Goal: Transaction & Acquisition: Subscribe to service/newsletter

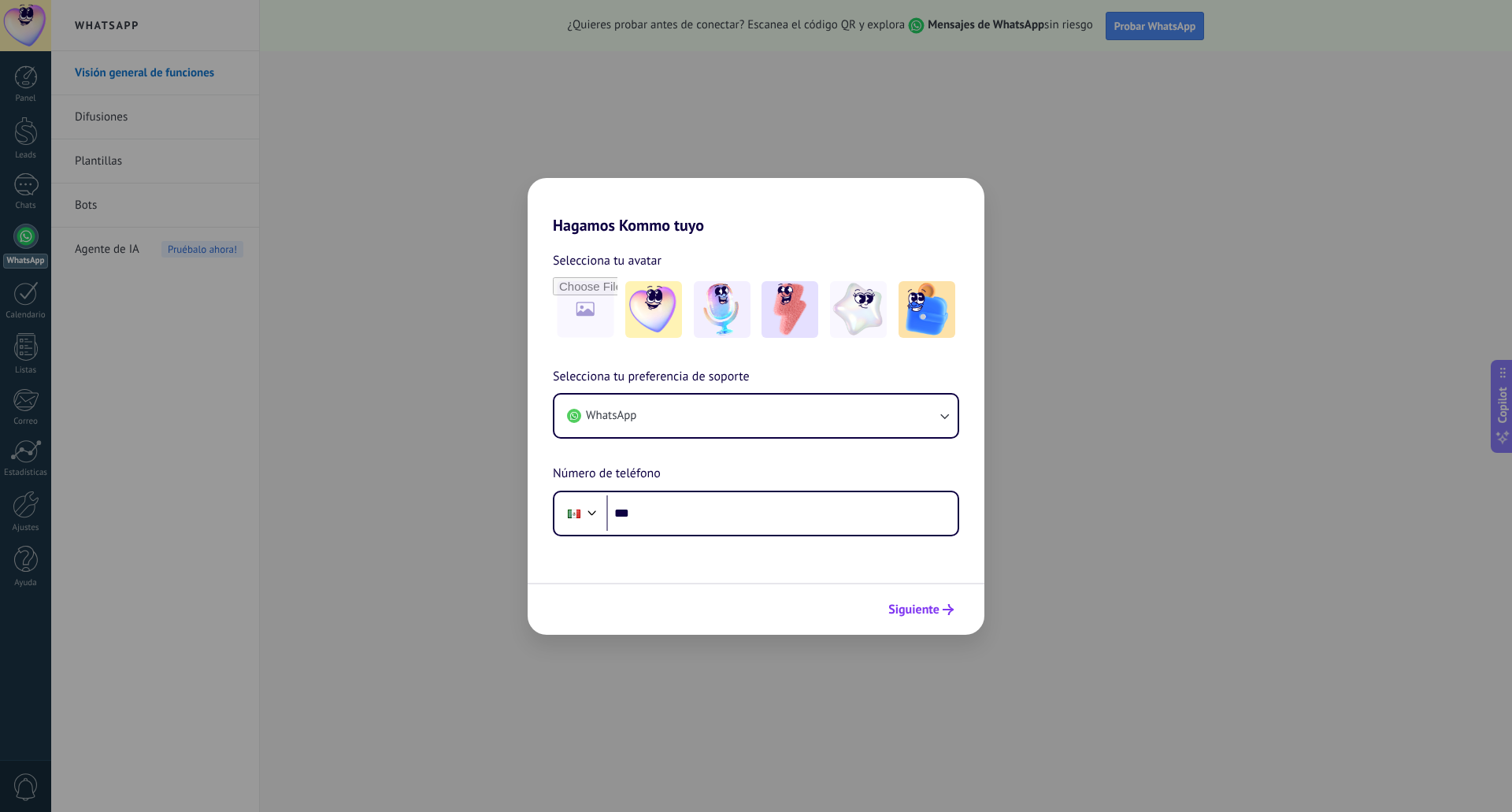
click at [922, 610] on span "Siguiente" at bounding box center [913, 610] width 51 height 11
click at [371, 450] on div "Hagamos Kommo tuyo Selecciona tu avatar Selecciona tu preferencia de soporte Wh…" at bounding box center [756, 406] width 1512 height 812
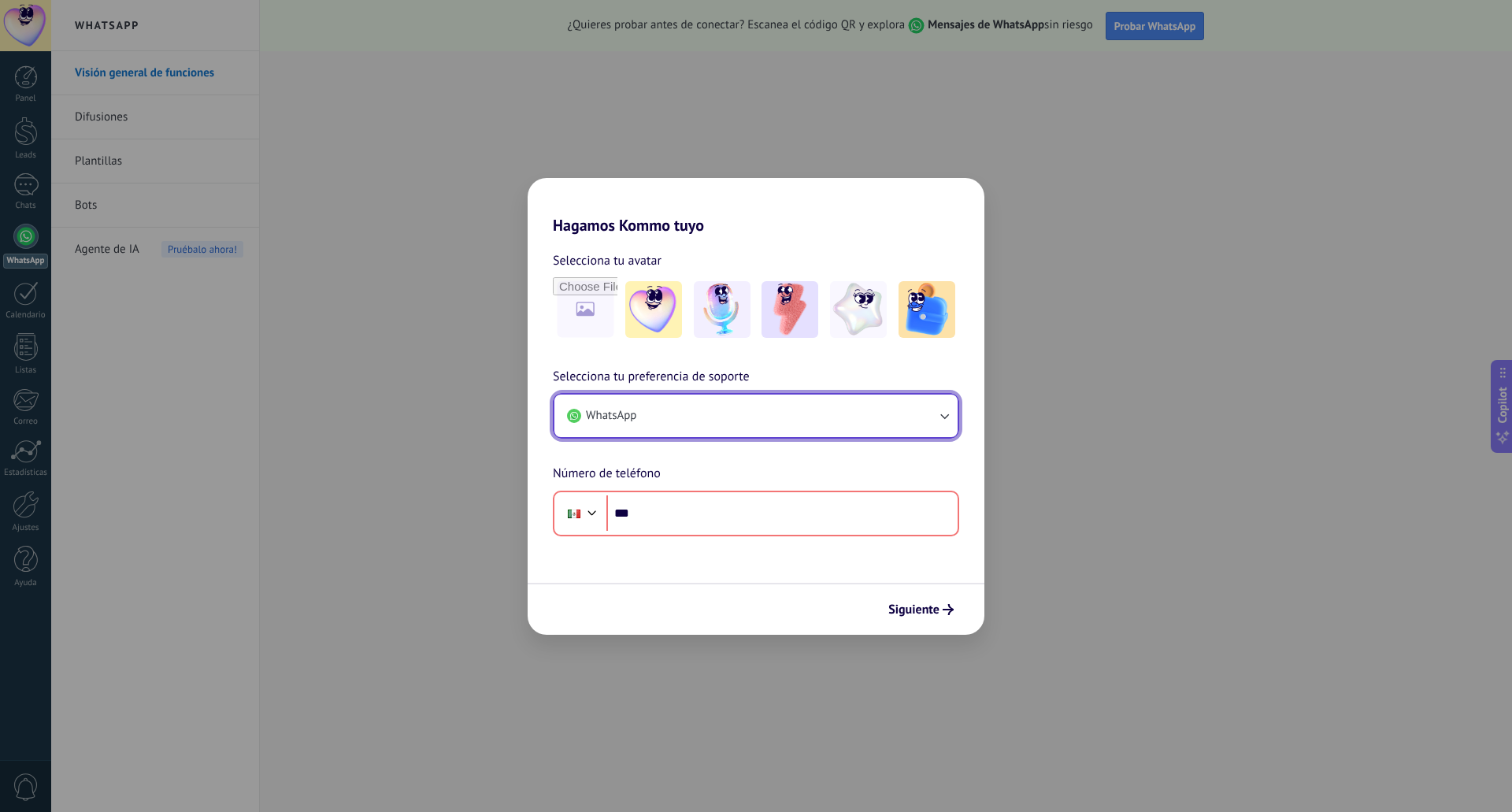
click at [906, 405] on button "WhatsApp" at bounding box center [756, 415] width 403 height 42
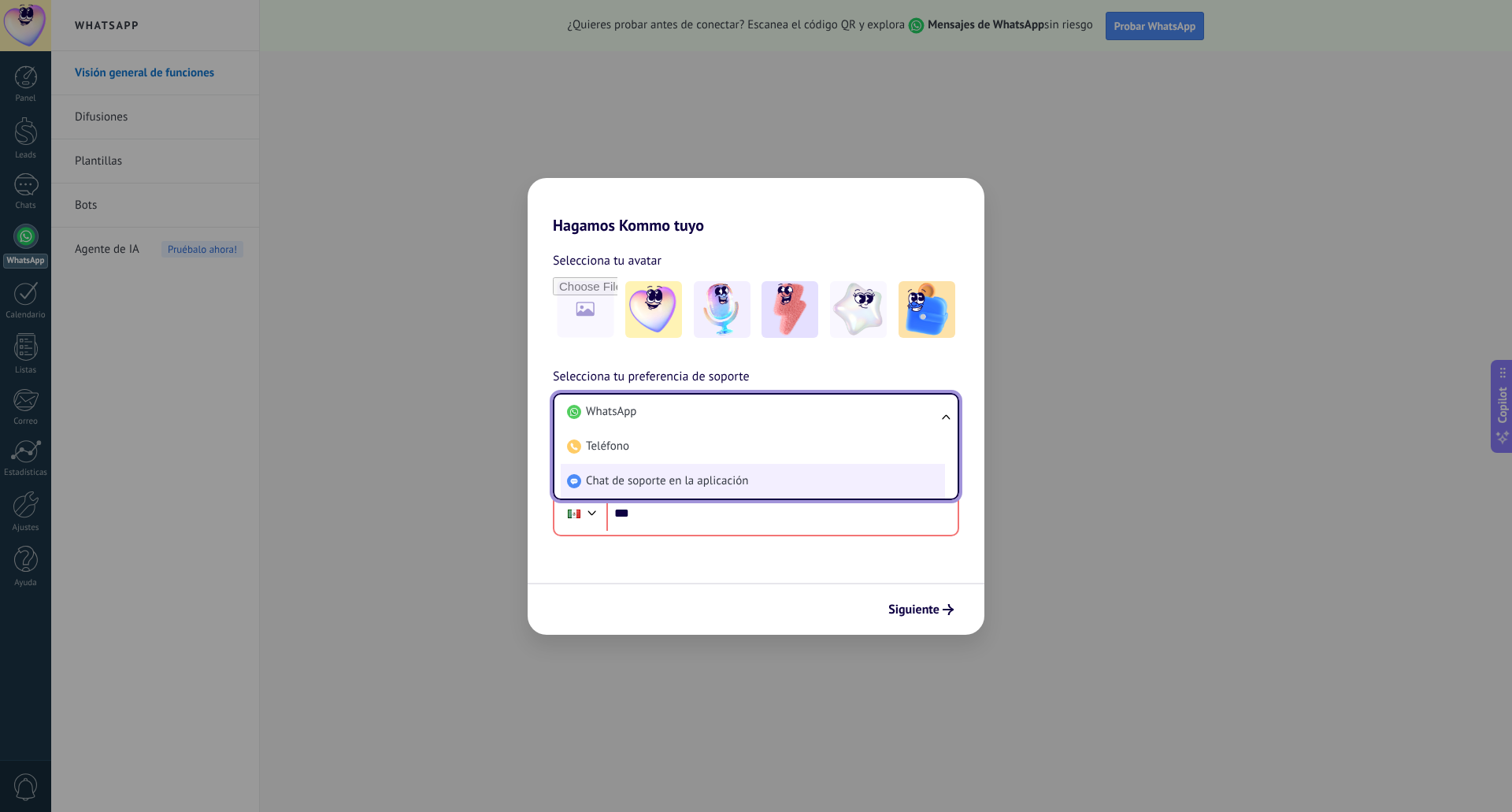
click at [870, 484] on li "Chat de soporte en la aplicación" at bounding box center [752, 481] width 384 height 34
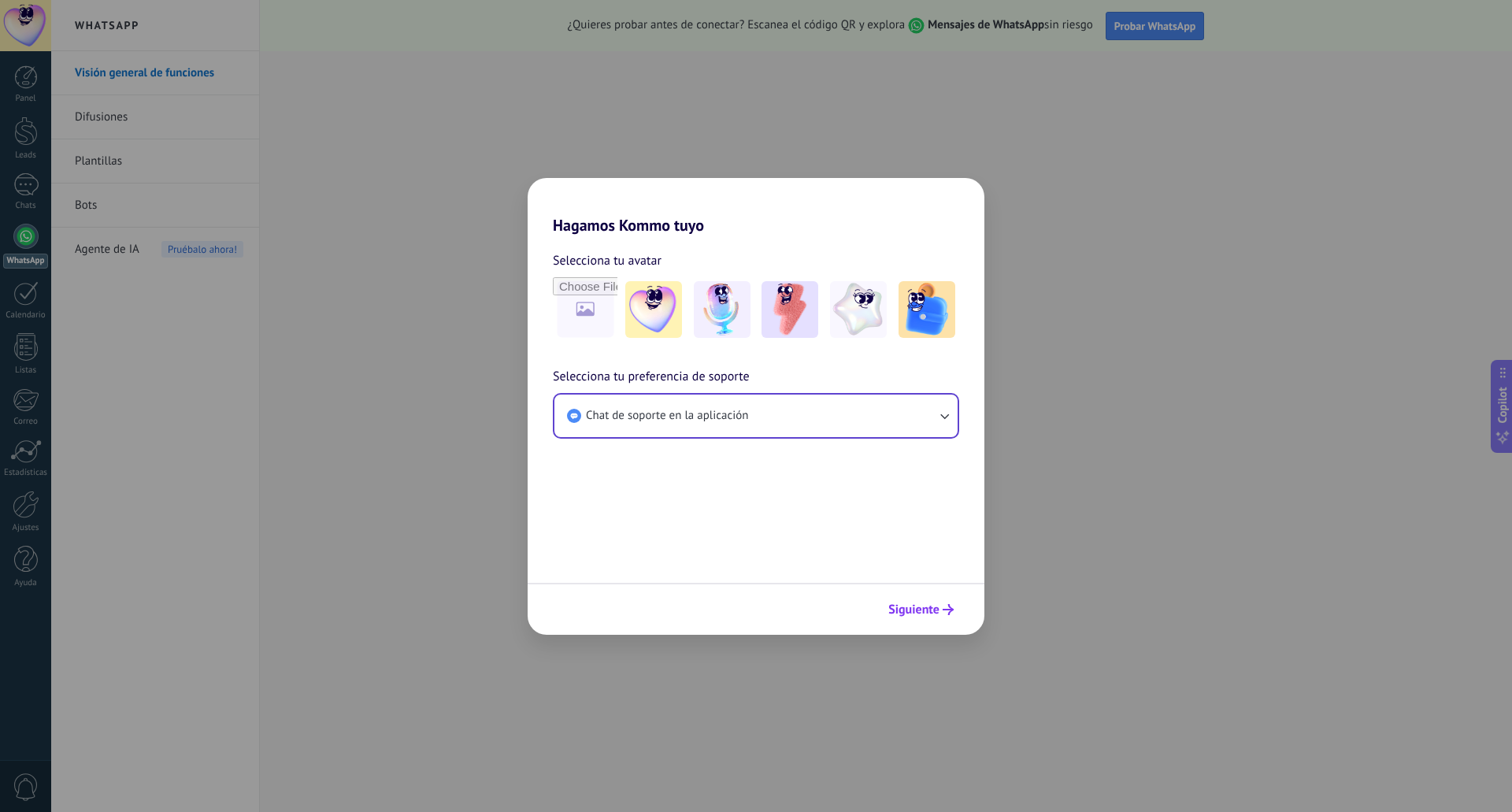
click at [931, 606] on span "Siguiente" at bounding box center [913, 610] width 51 height 11
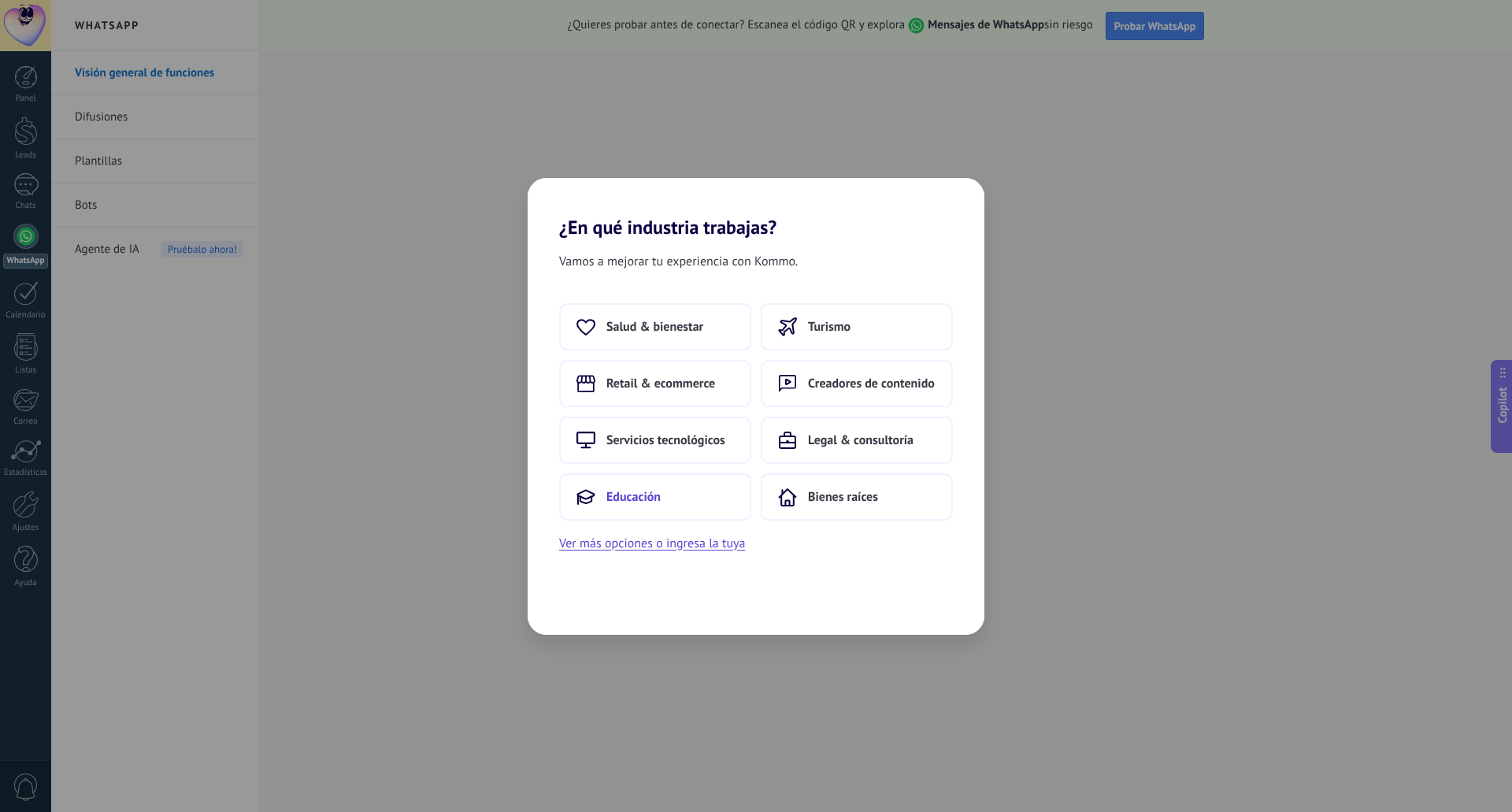
click at [692, 492] on button "Educación" at bounding box center [654, 496] width 192 height 47
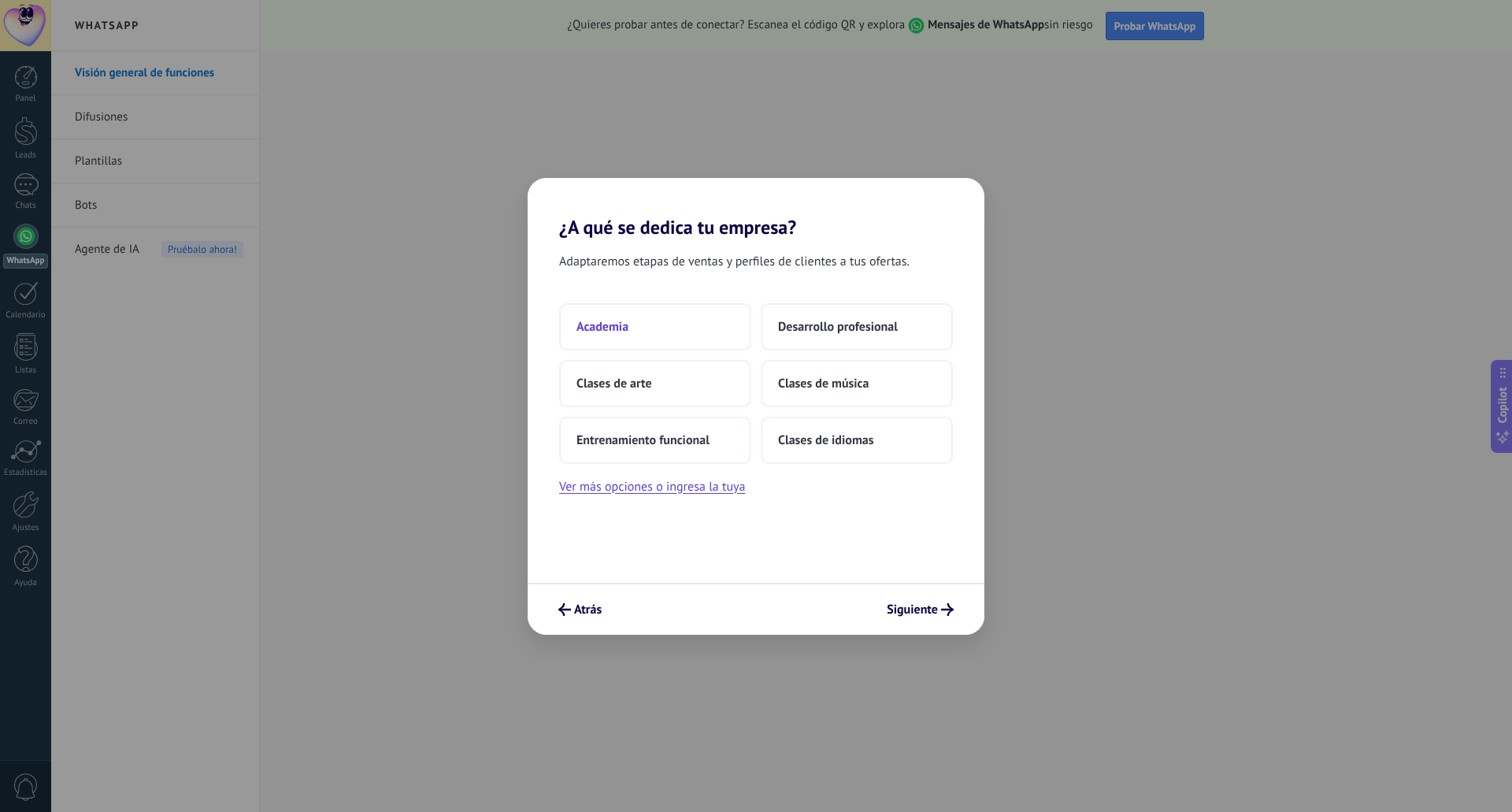
click at [642, 336] on button "Academia" at bounding box center [654, 326] width 192 height 47
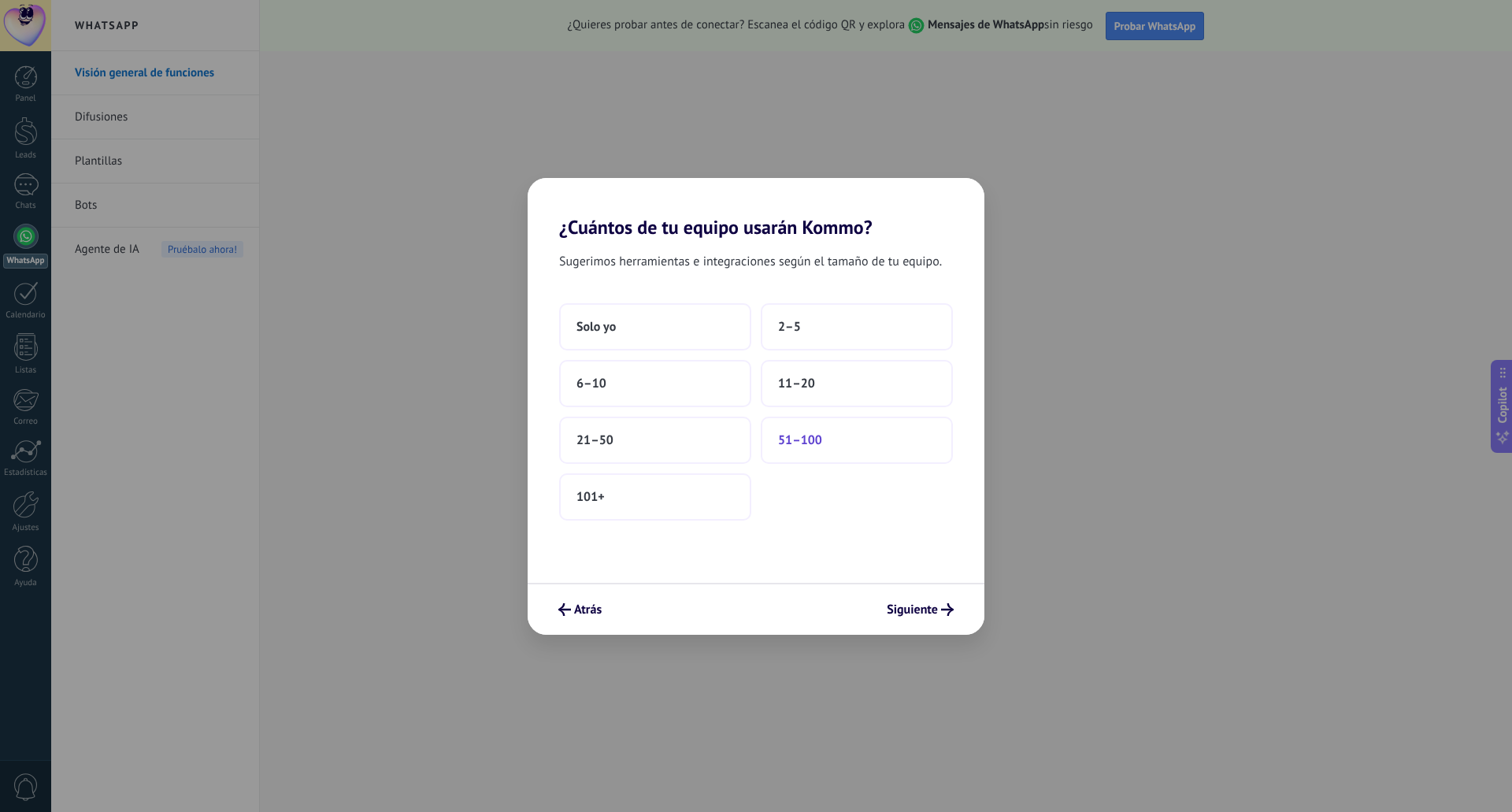
click at [819, 435] on span "51–100" at bounding box center [799, 440] width 44 height 16
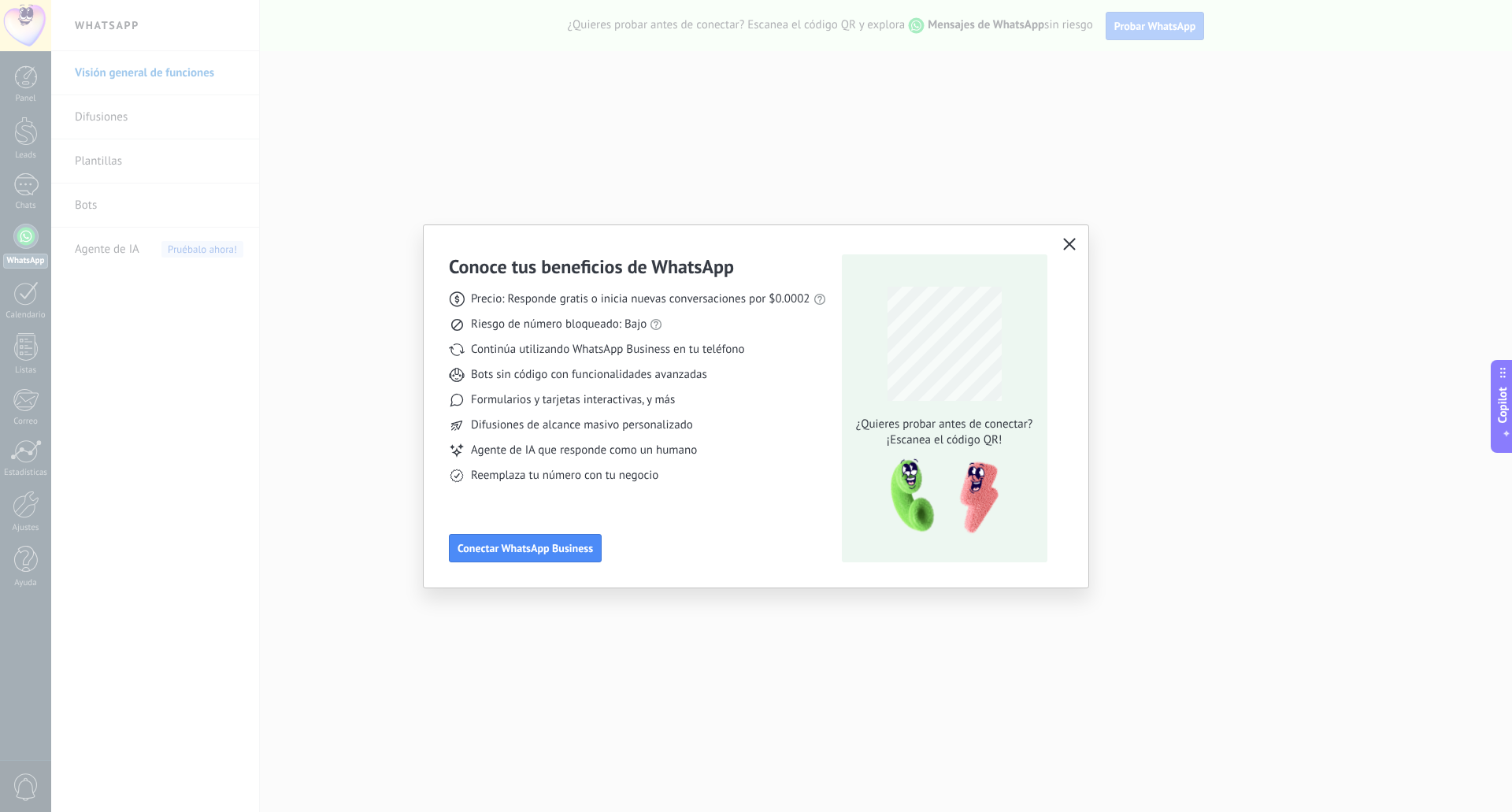
click at [1074, 246] on icon "button" at bounding box center [1070, 244] width 13 height 13
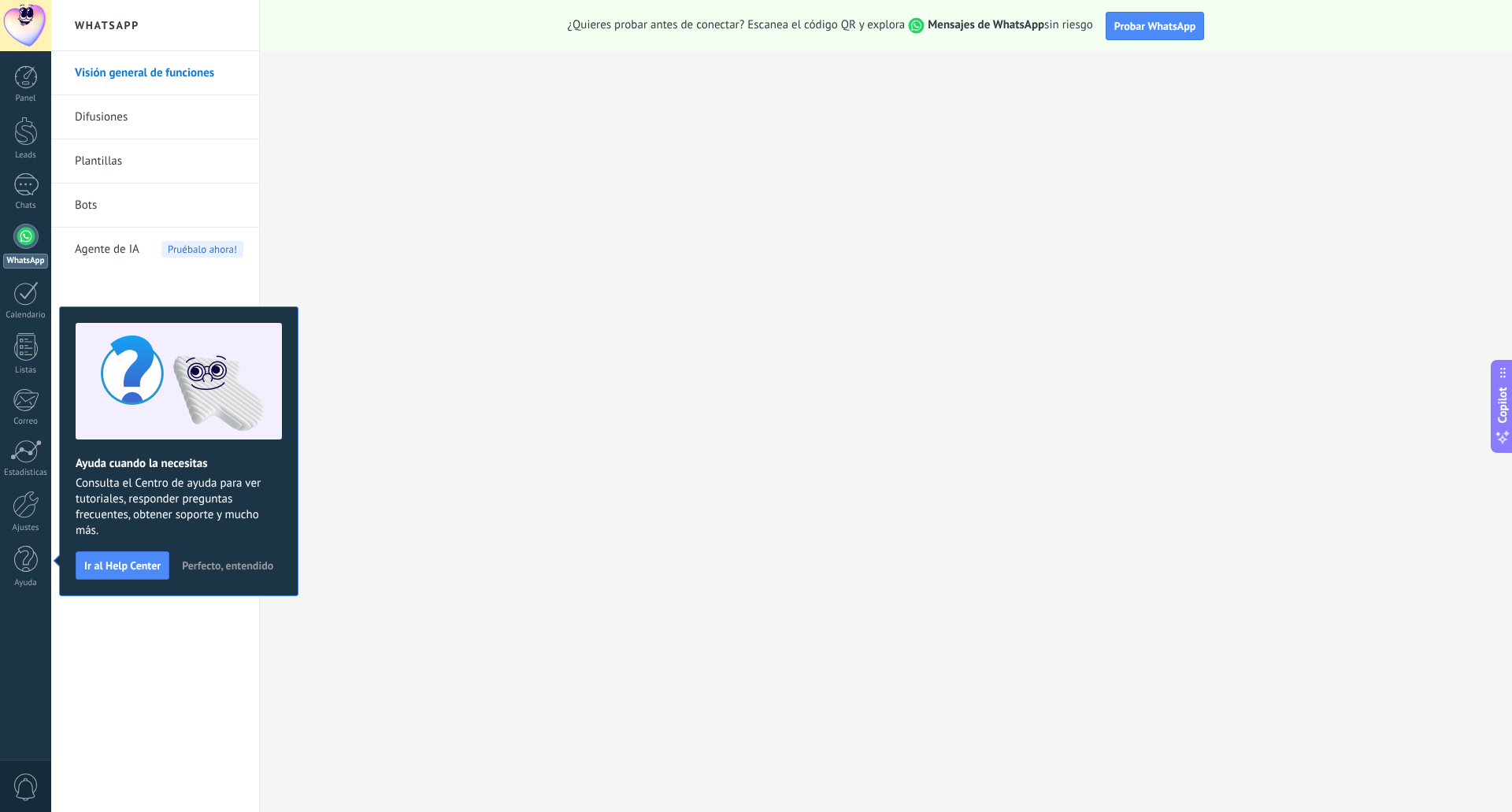
click at [222, 566] on span "Perfecto, entendido" at bounding box center [227, 565] width 92 height 11
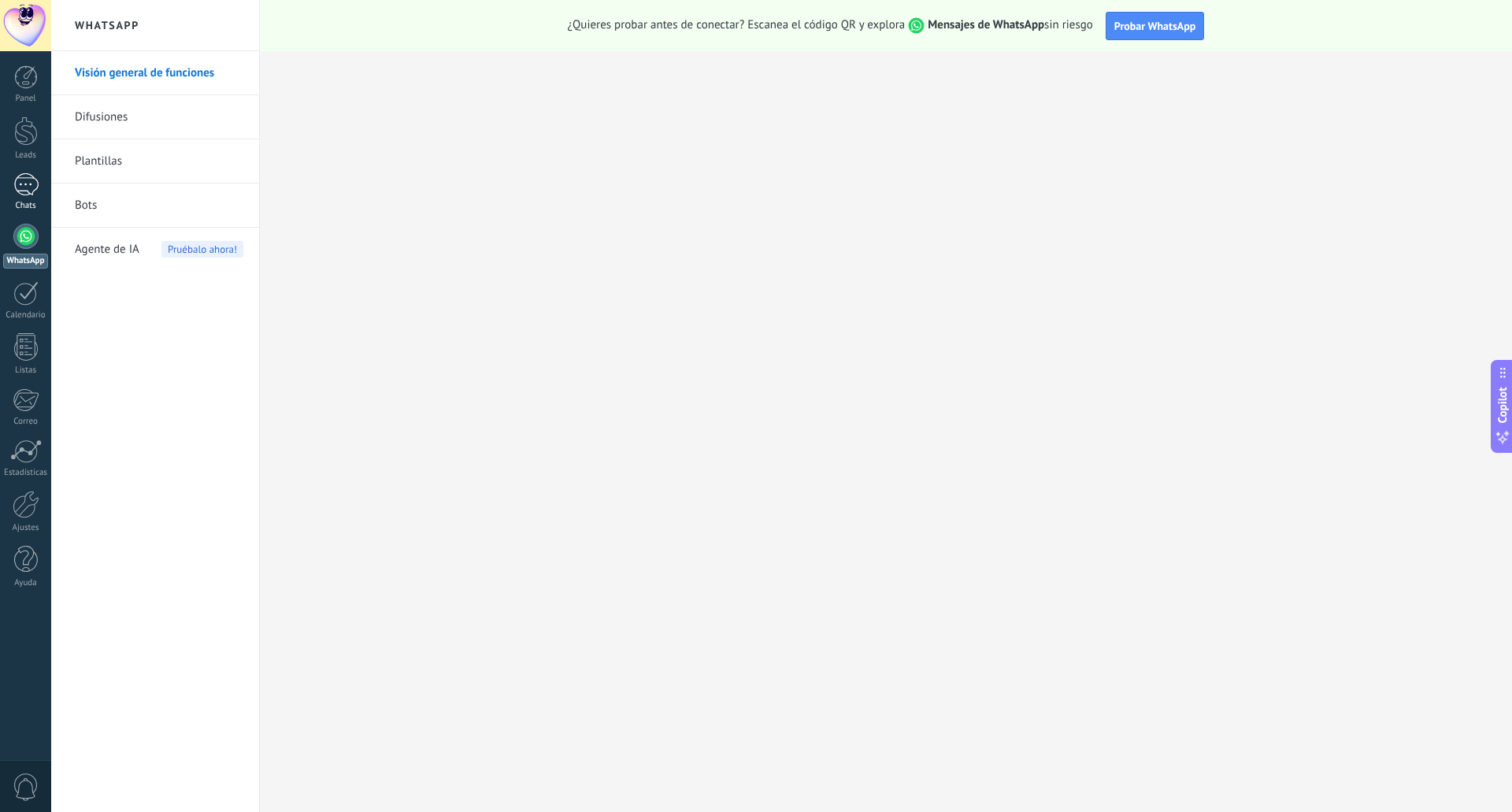
click at [27, 196] on link "Chats" at bounding box center [26, 191] width 51 height 37
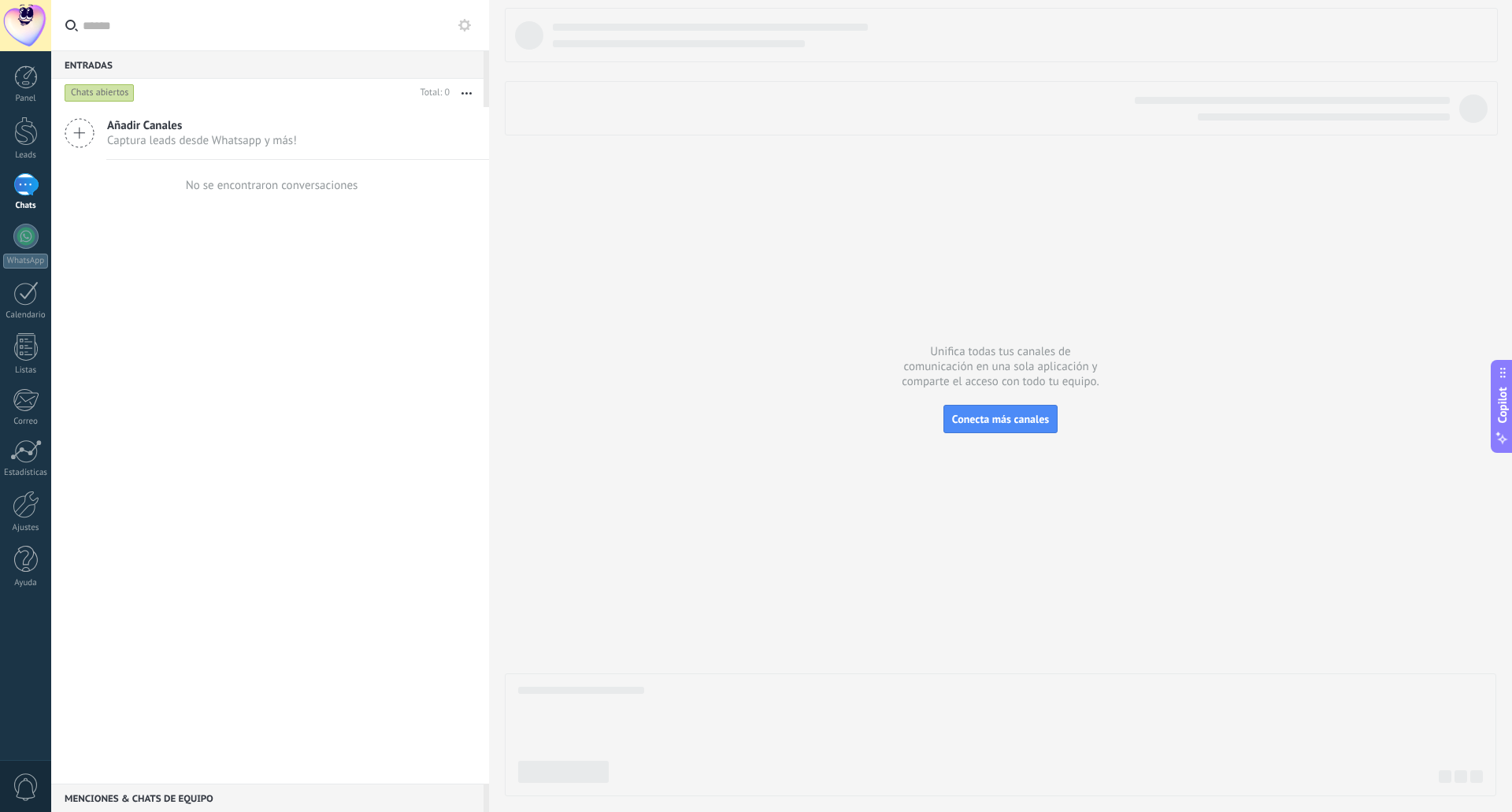
click at [91, 132] on icon at bounding box center [80, 133] width 30 height 30
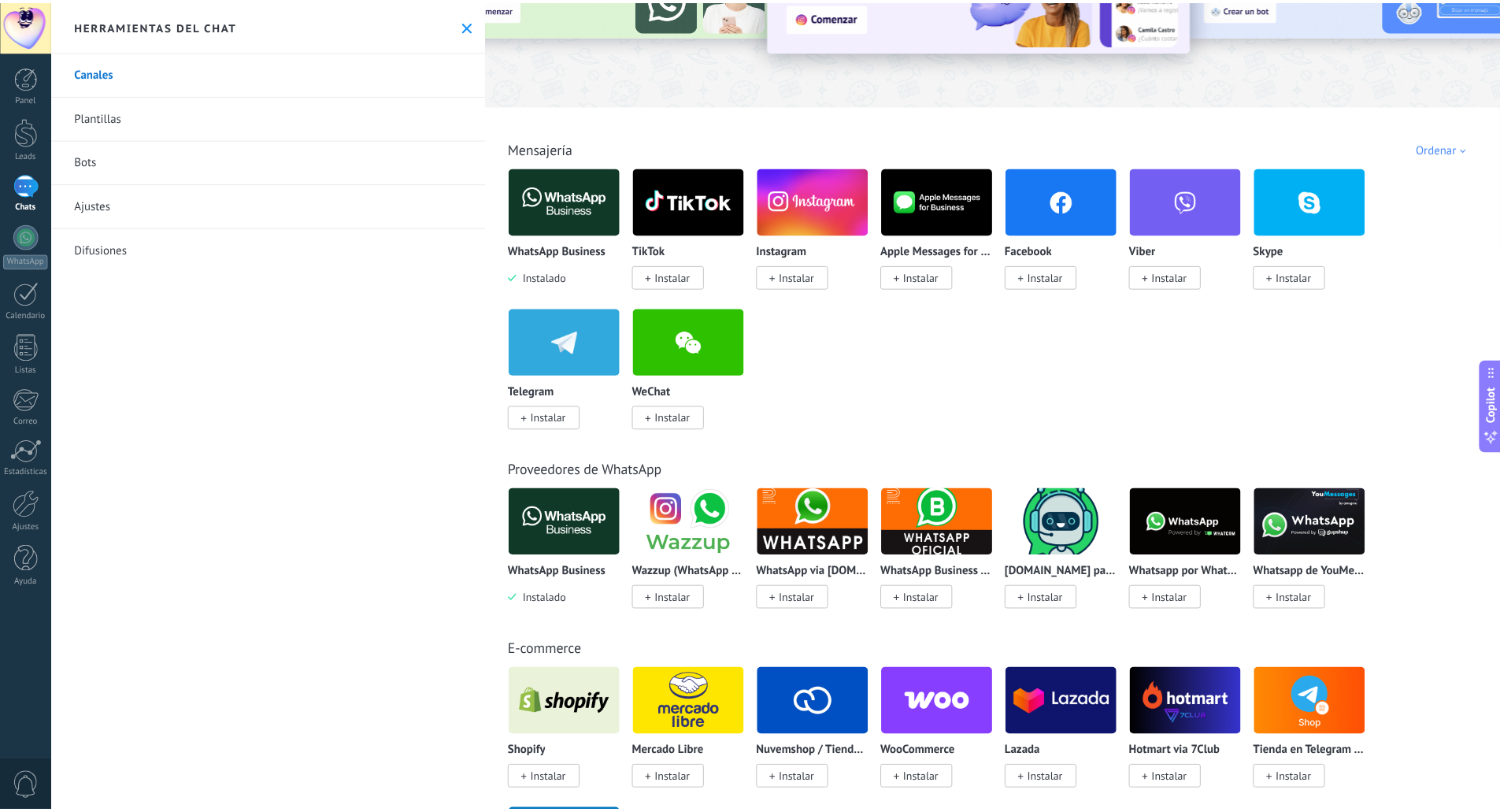
scroll to position [158, 0]
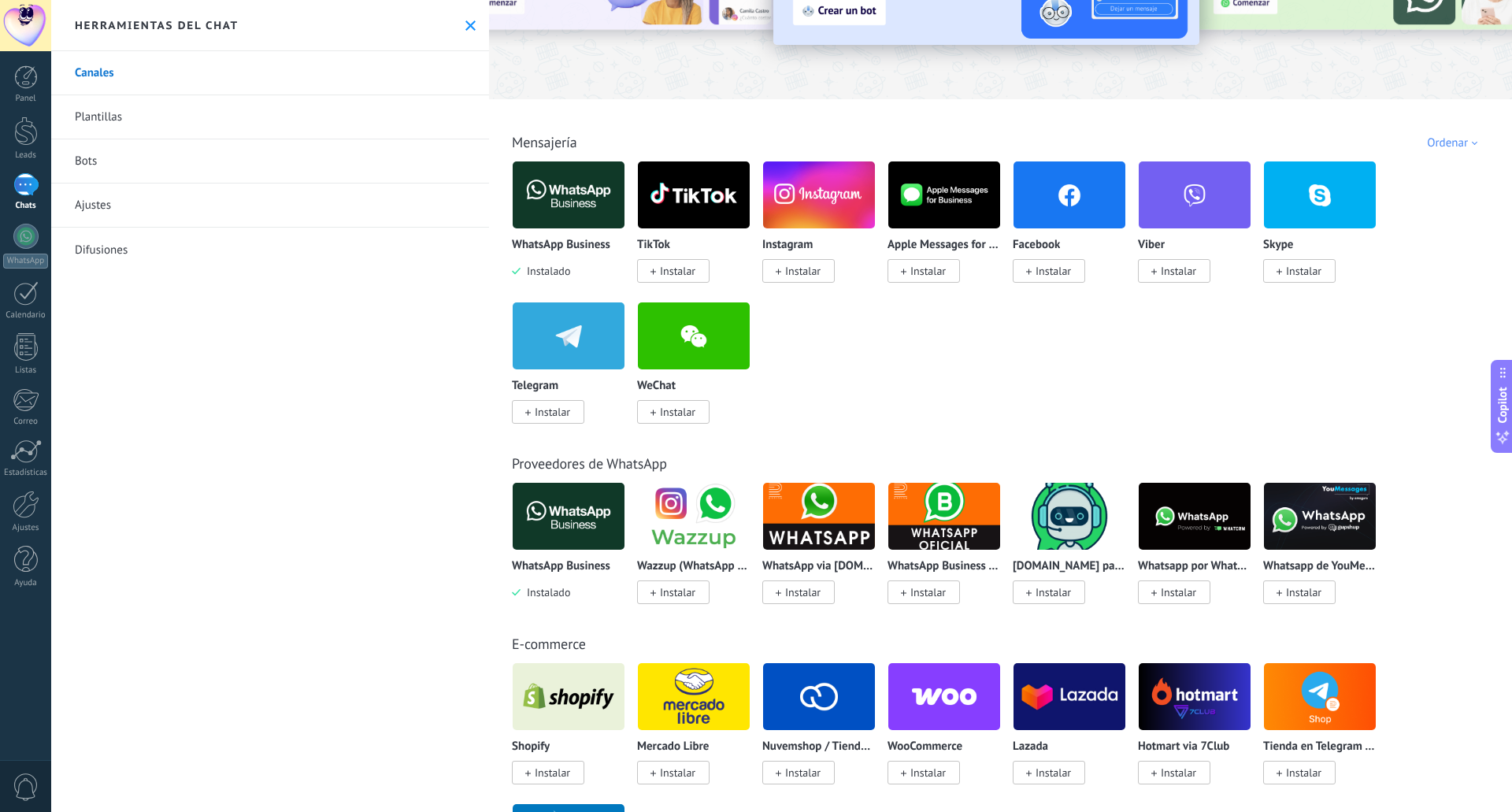
click at [18, 780] on span "0" at bounding box center [26, 787] width 27 height 28
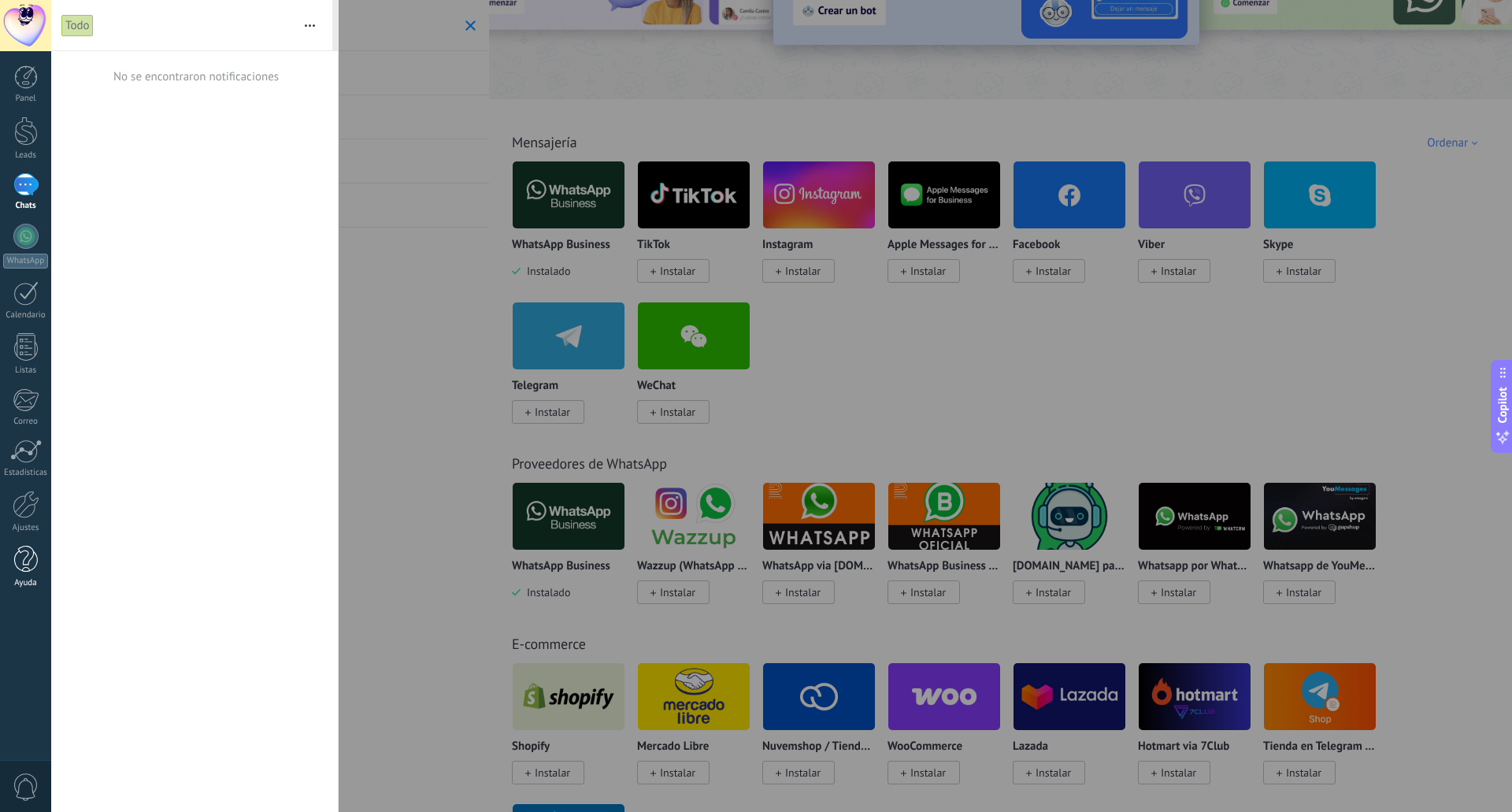
click at [36, 571] on div at bounding box center [26, 559] width 24 height 28
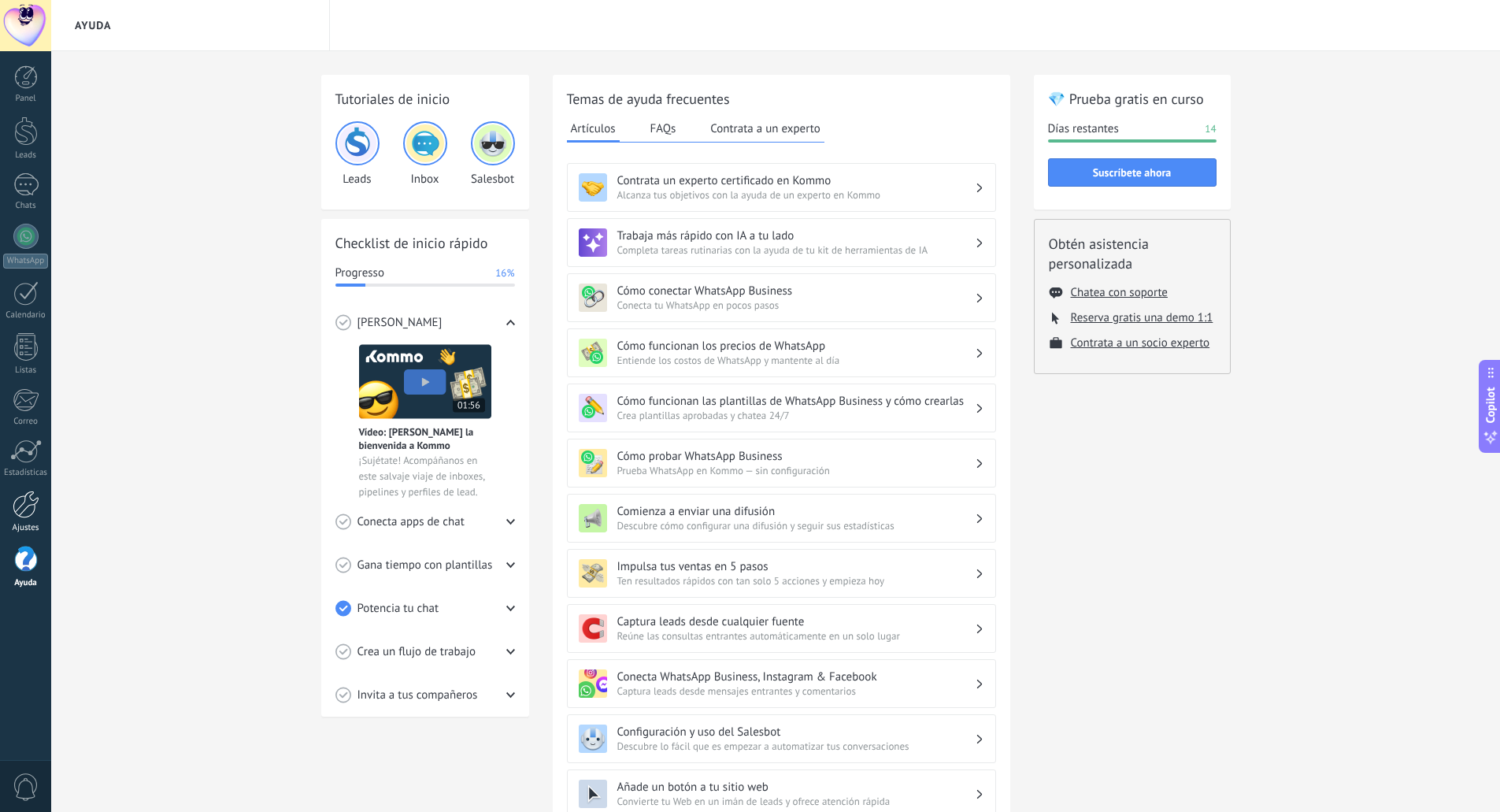
click at [36, 518] on link "Ajustes" at bounding box center [26, 511] width 51 height 42
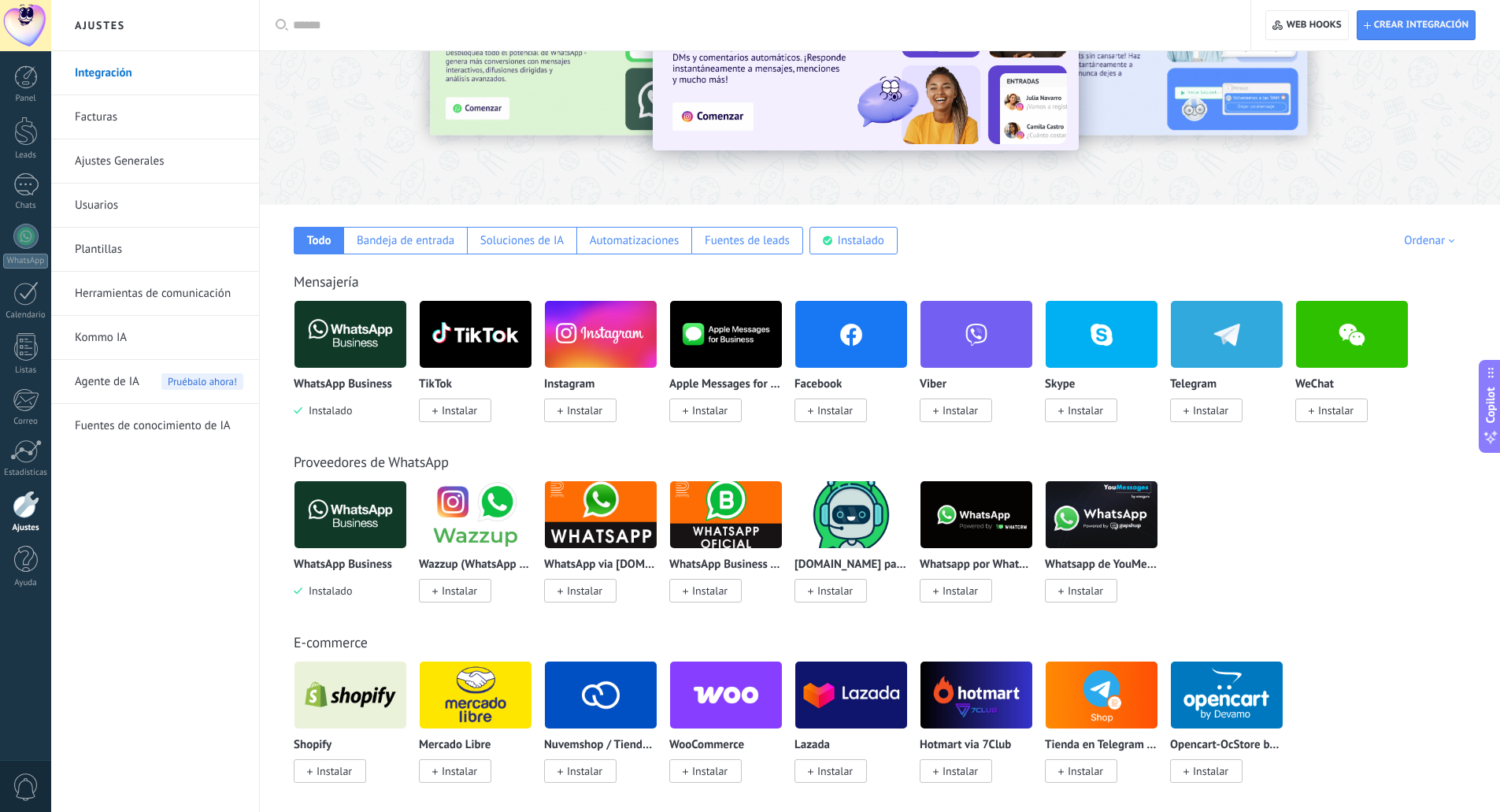
scroll to position [158, 0]
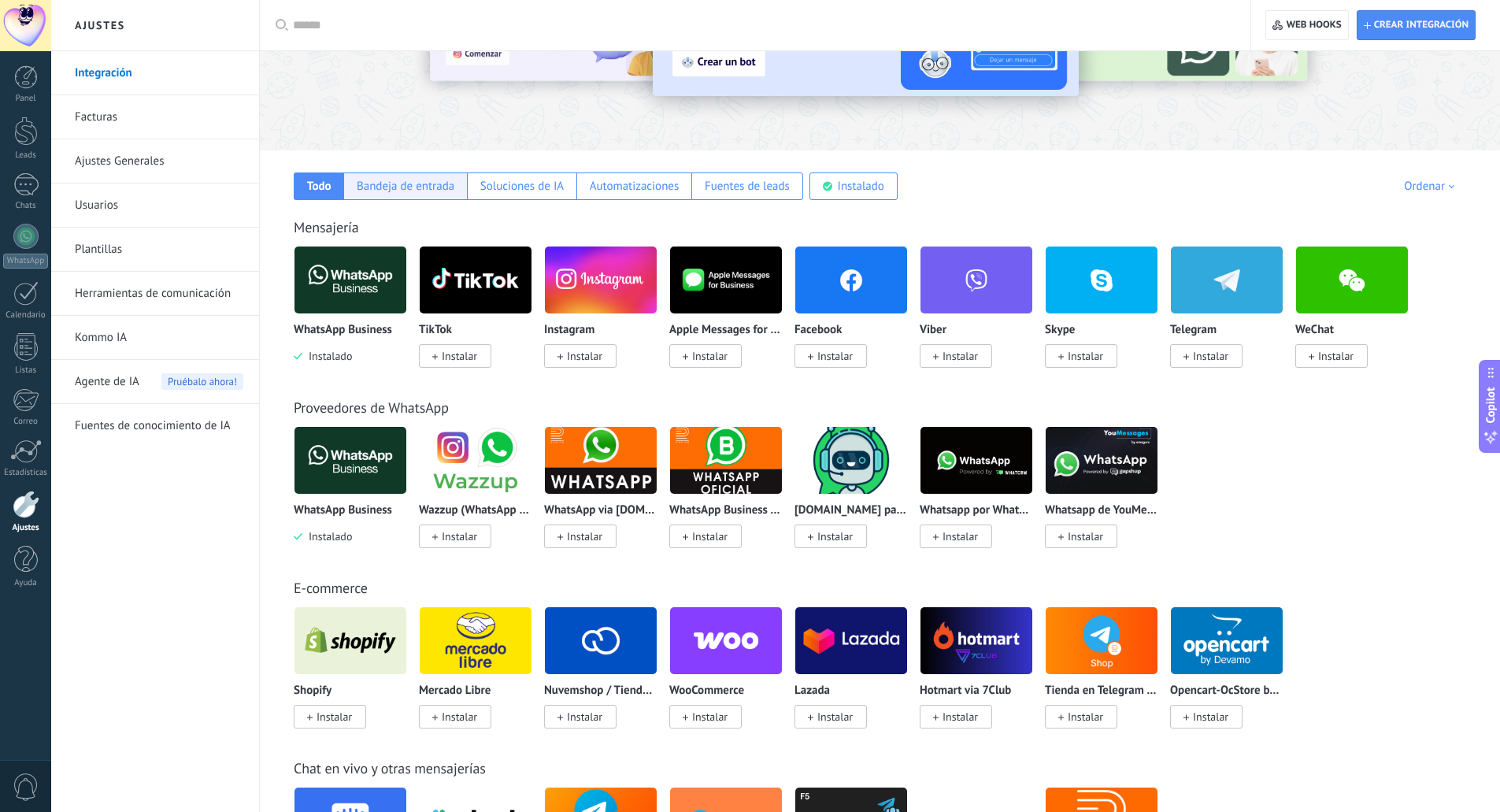
click at [425, 188] on div "Bandeja de entrada" at bounding box center [406, 186] width 98 height 15
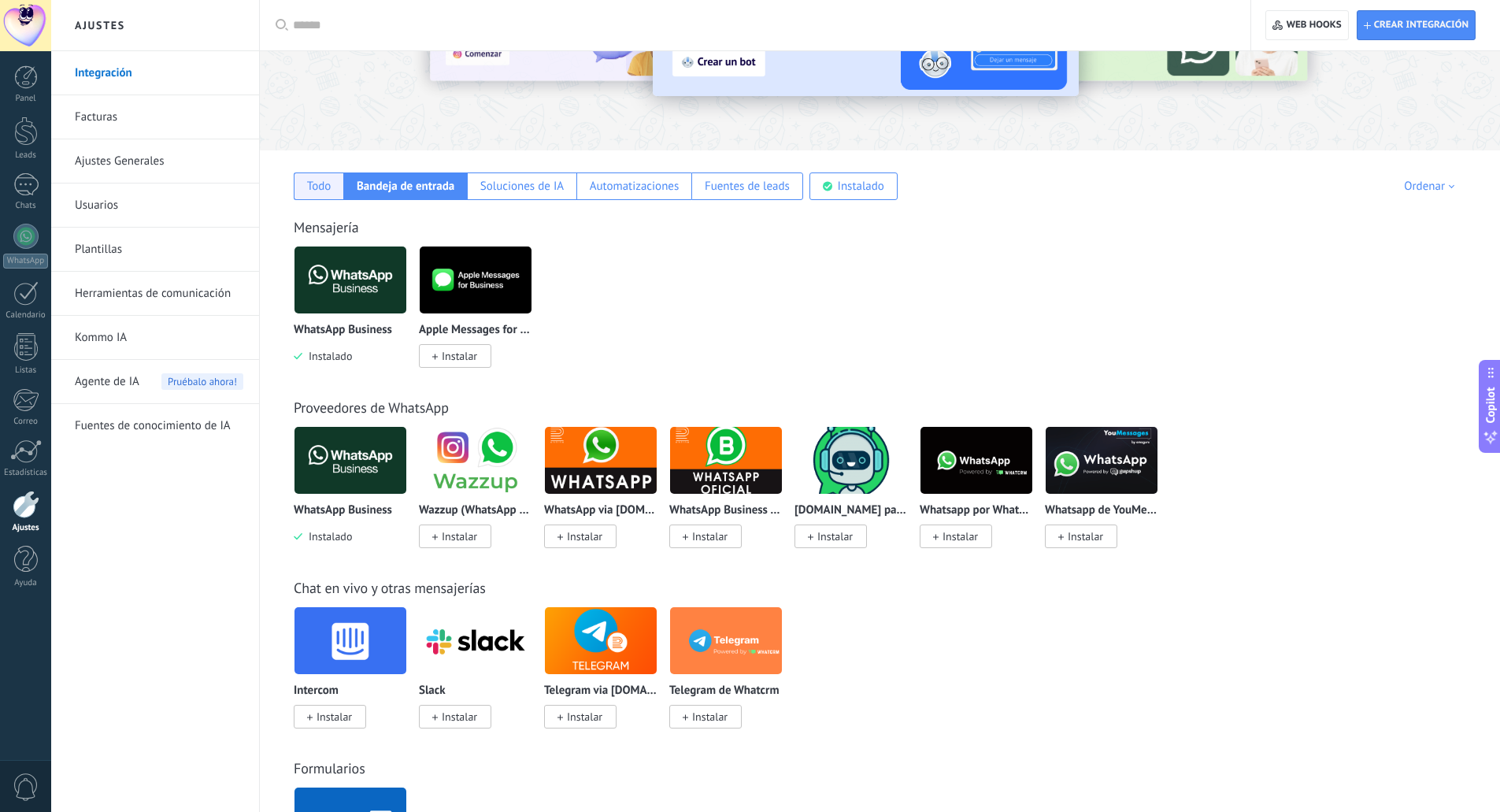
click at [326, 182] on div "Todo" at bounding box center [319, 186] width 25 height 15
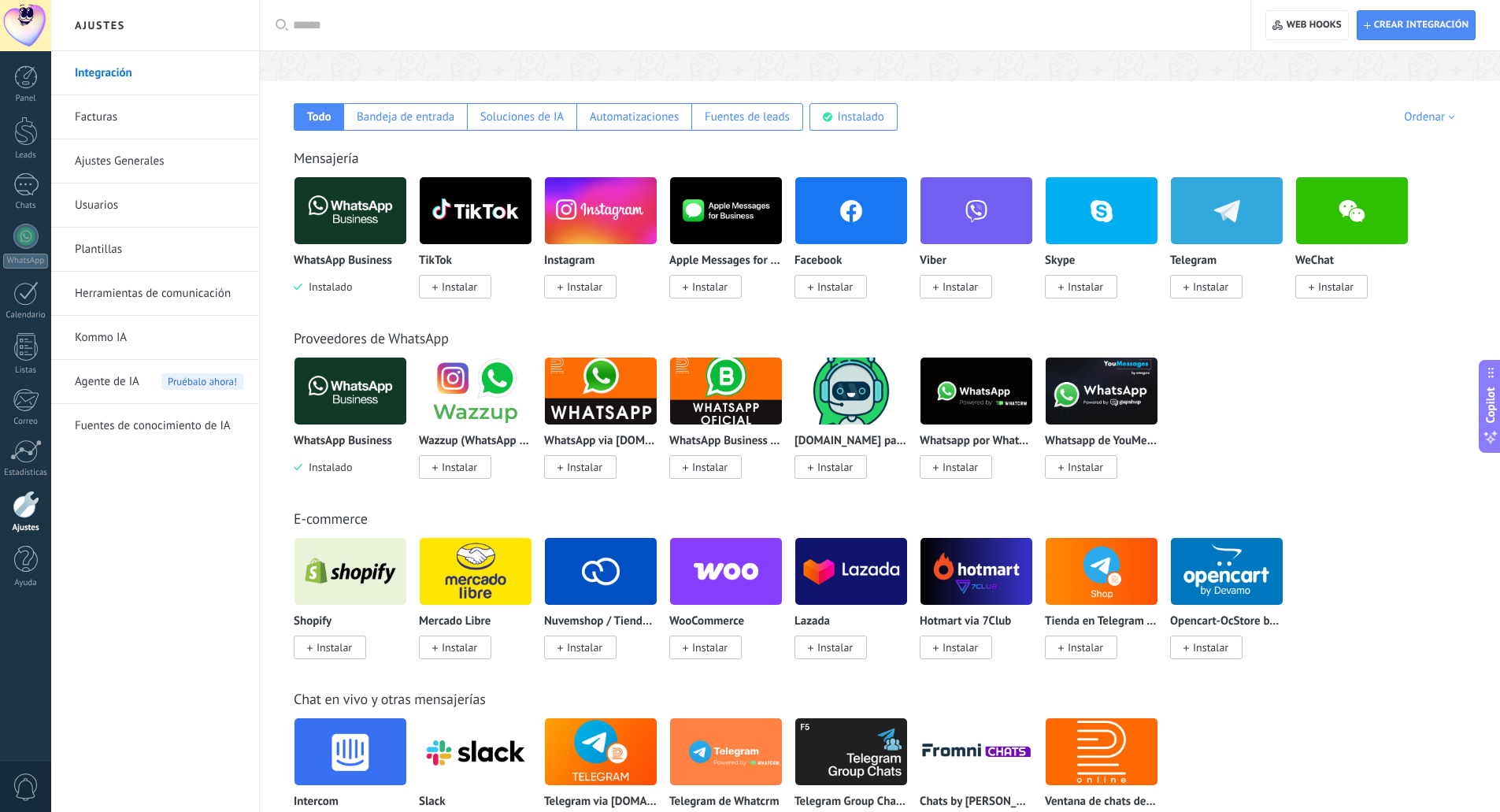
scroll to position [236, 0]
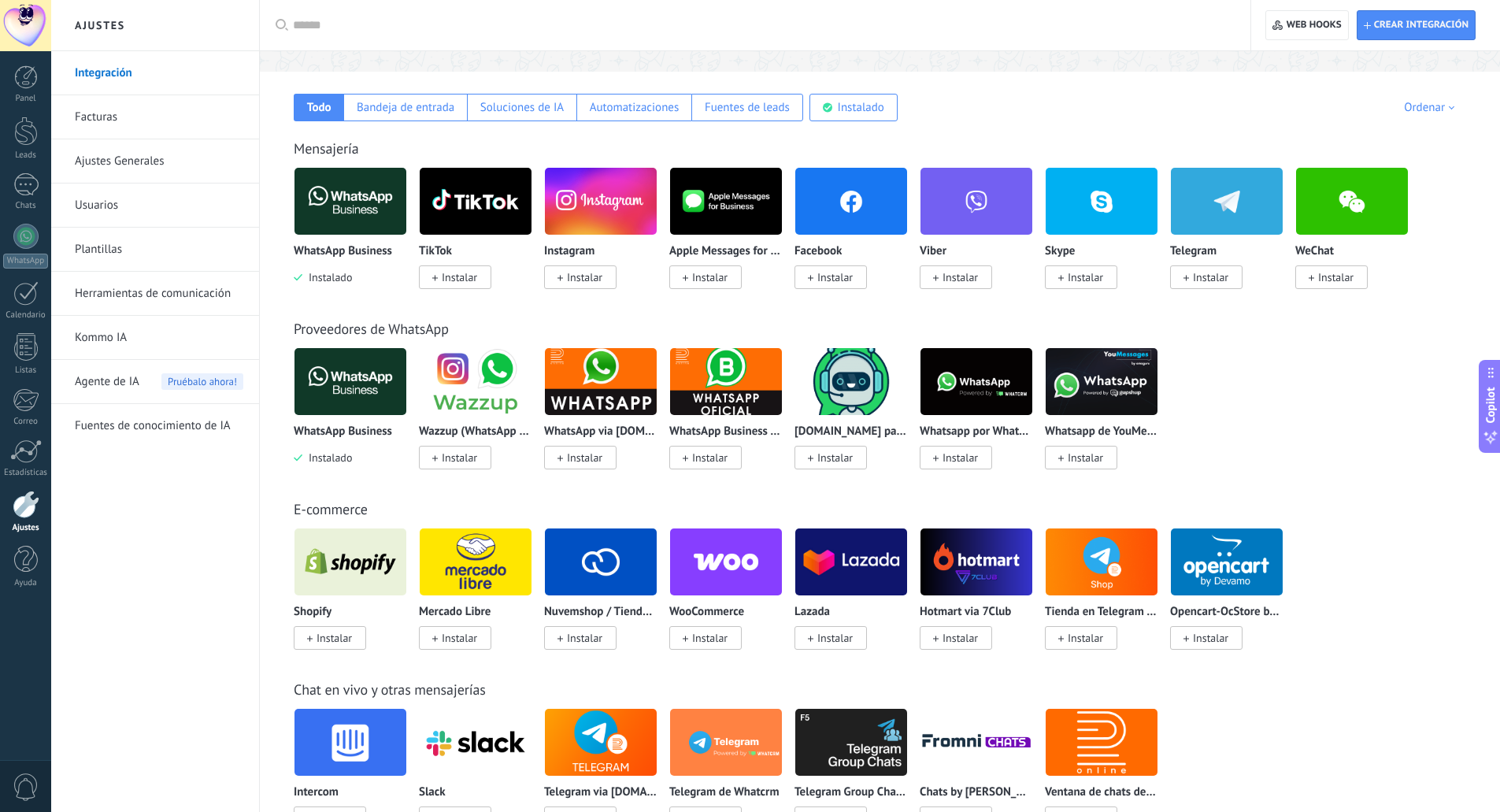
click at [831, 200] on img at bounding box center [851, 202] width 112 height 76
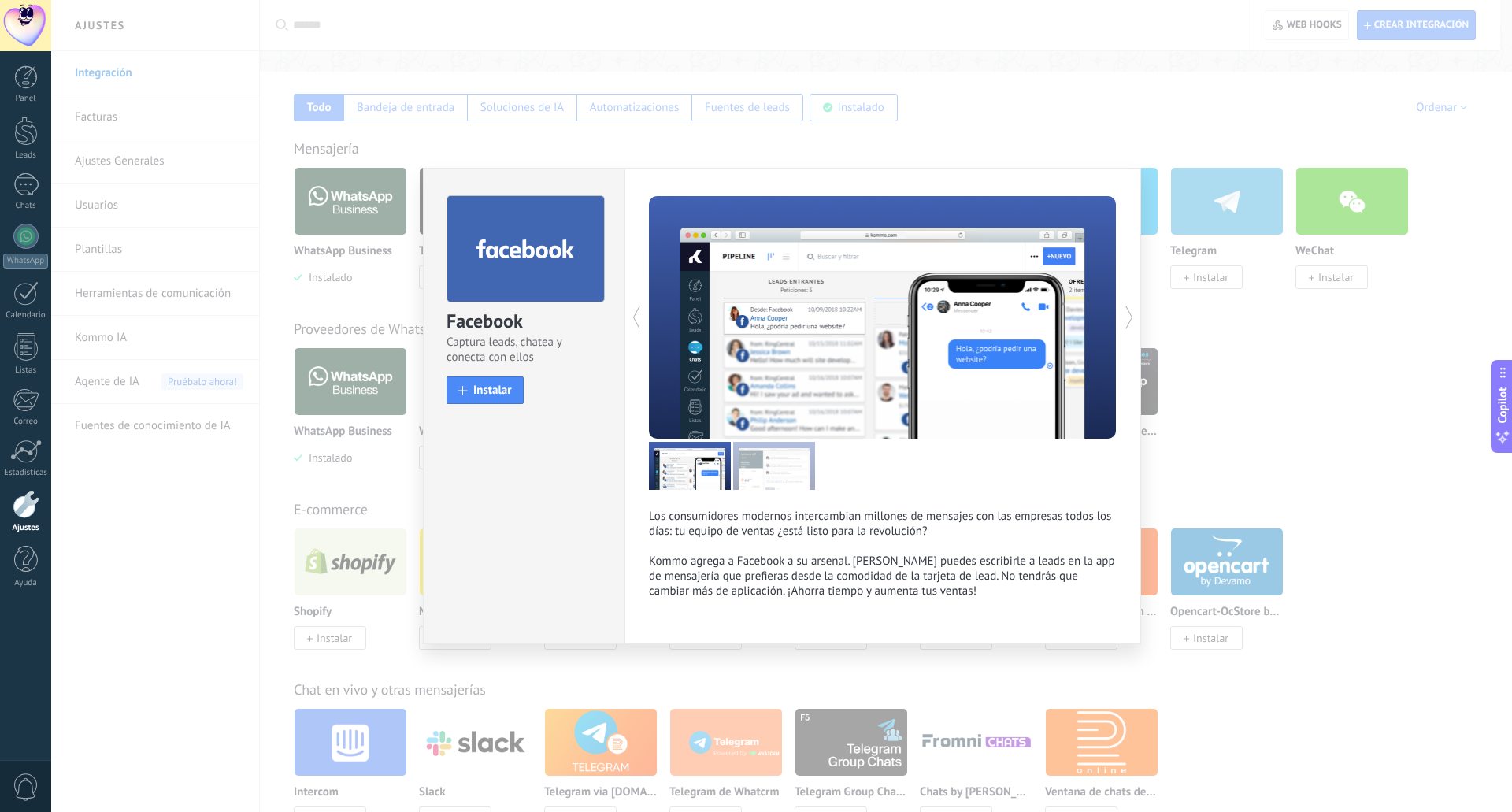
click at [996, 99] on div "Facebook Captura leads, chatea y conecta con ellos install Instalar Los consumi…" at bounding box center [781, 406] width 1461 height 812
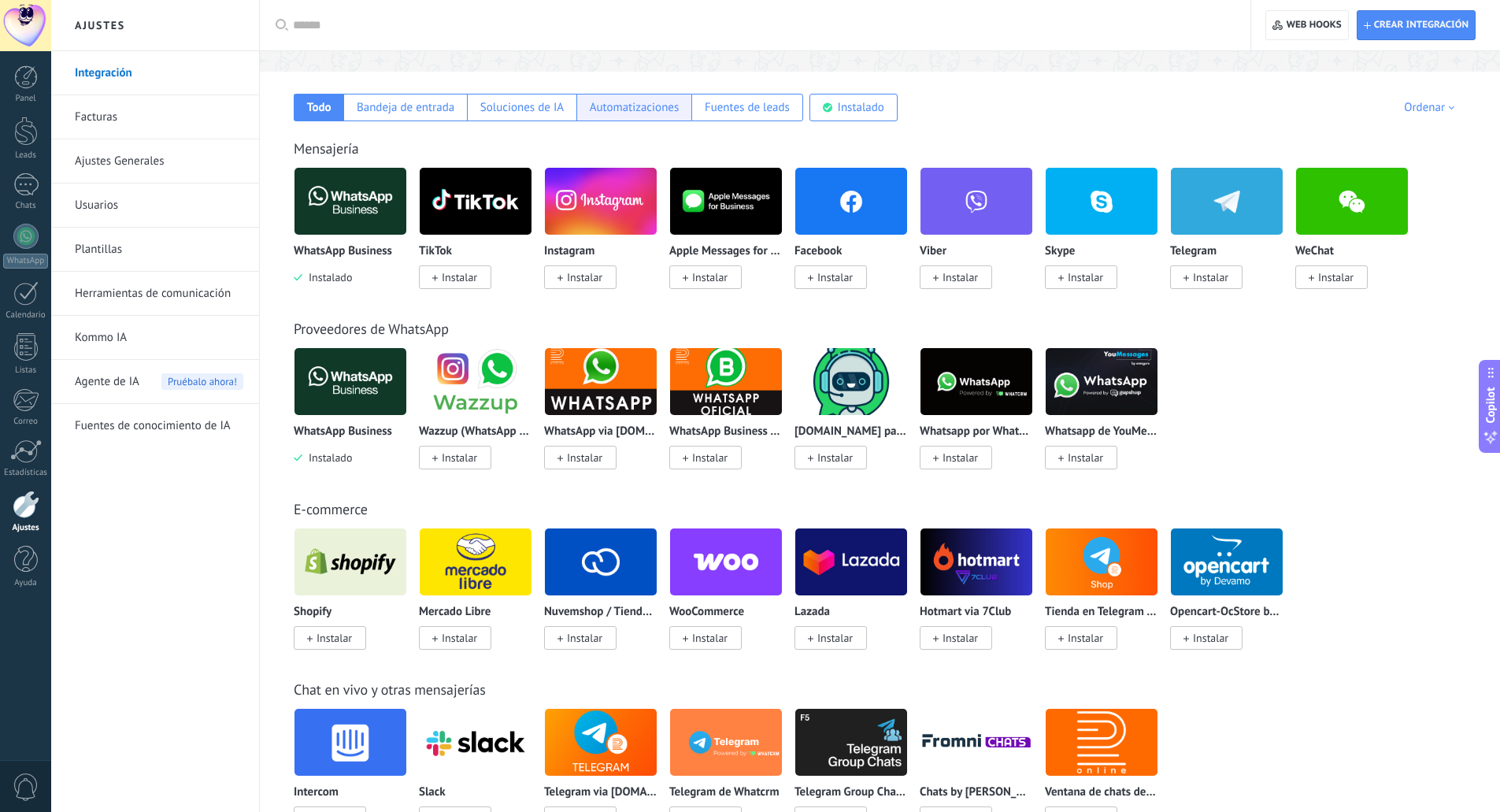
click at [614, 106] on div "Automatizaciones" at bounding box center [634, 107] width 90 height 15
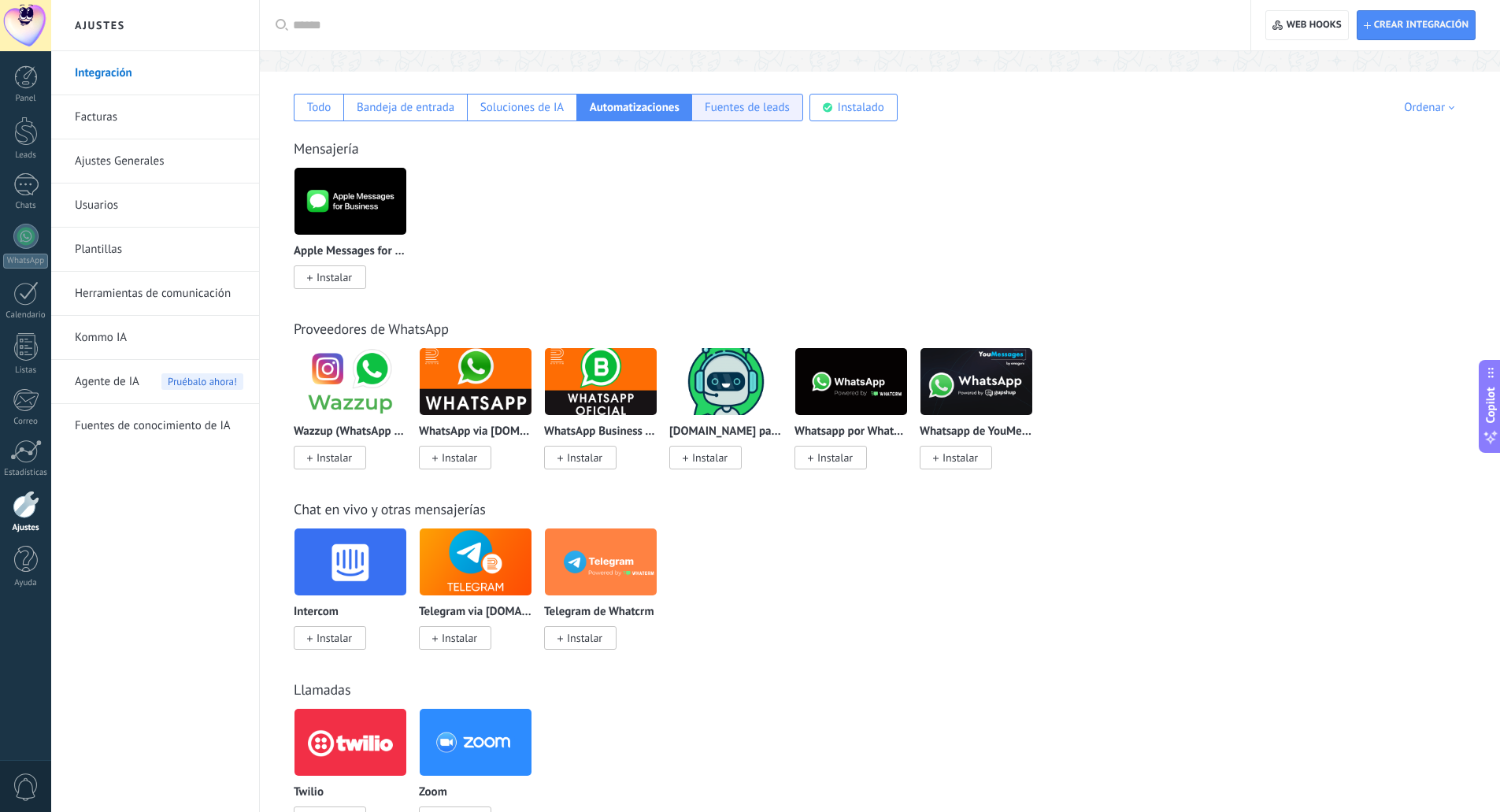
click at [753, 114] on div "Fuentes de leads" at bounding box center [747, 107] width 85 height 15
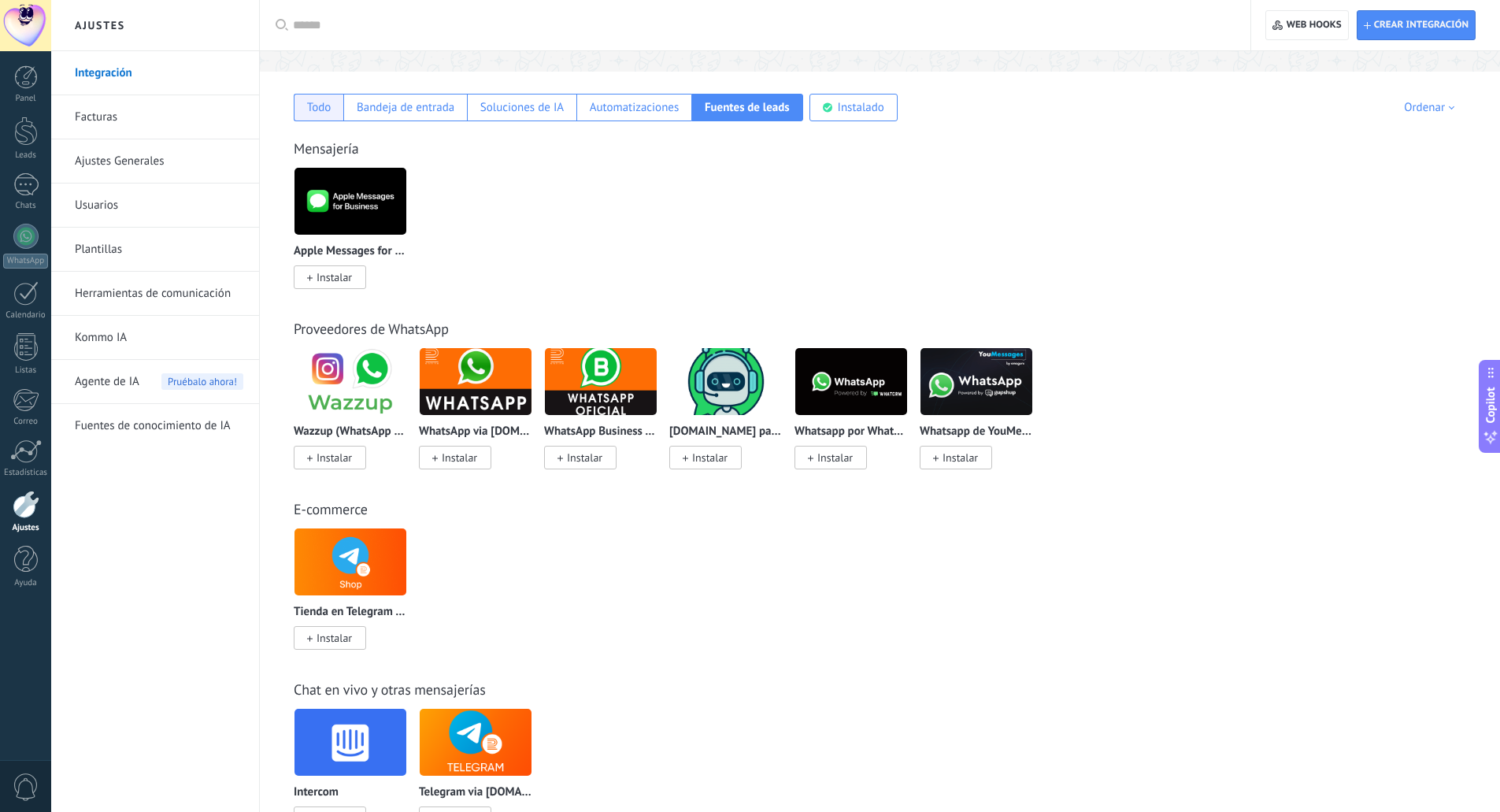
click at [322, 106] on div "Todo" at bounding box center [319, 107] width 25 height 15
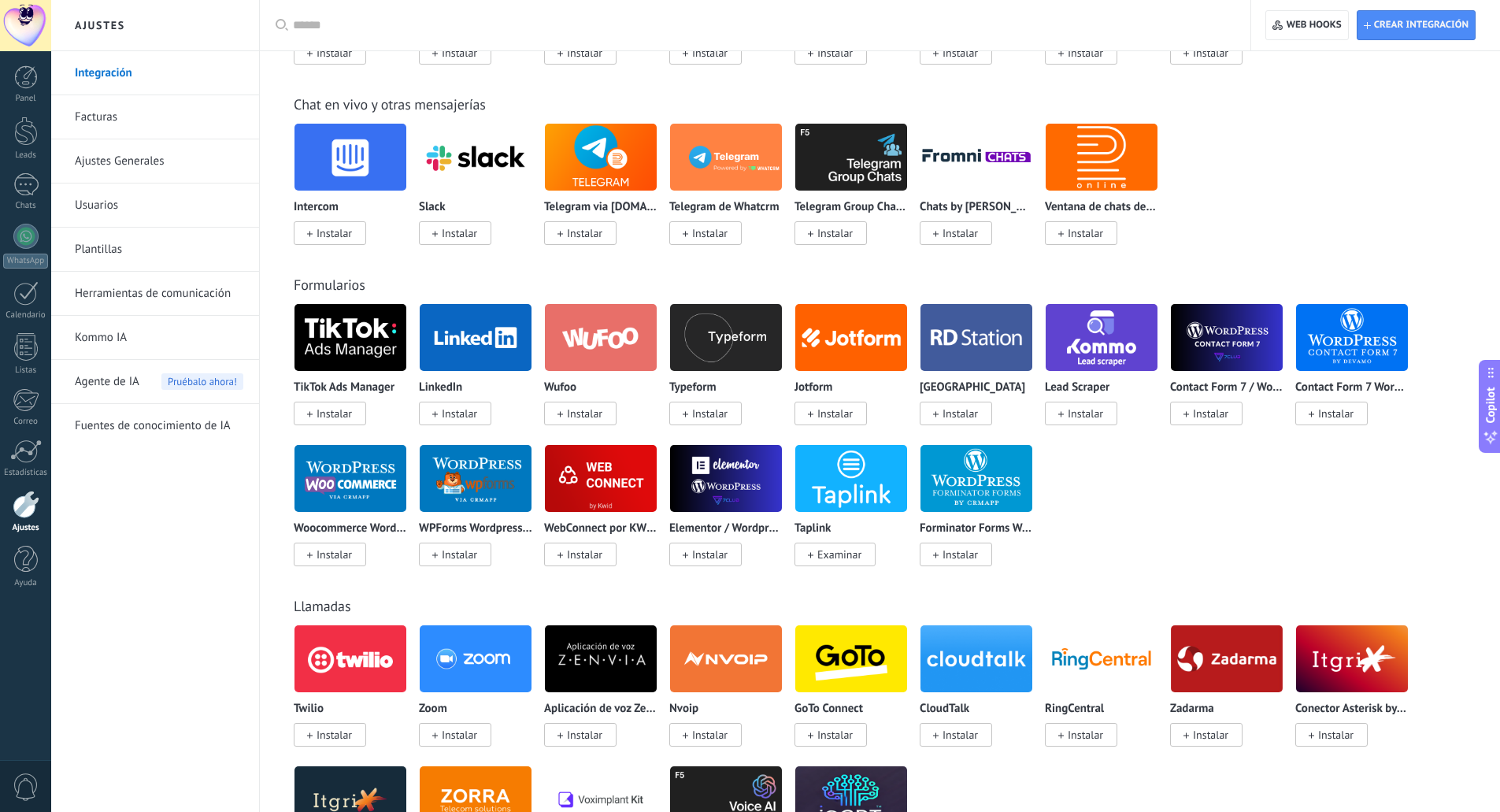
scroll to position [866, 0]
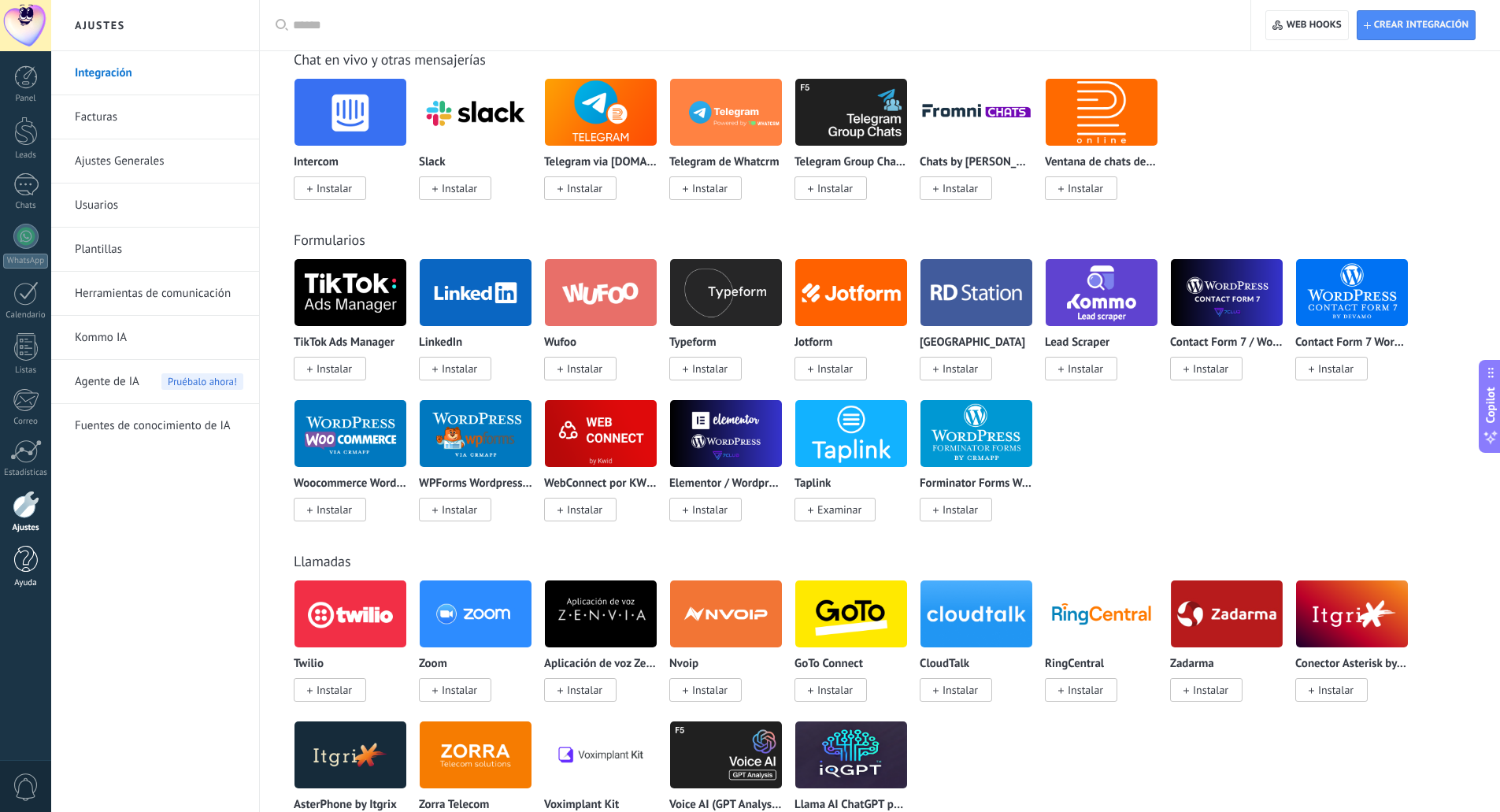
click at [25, 578] on div "Ayuda" at bounding box center [26, 583] width 45 height 10
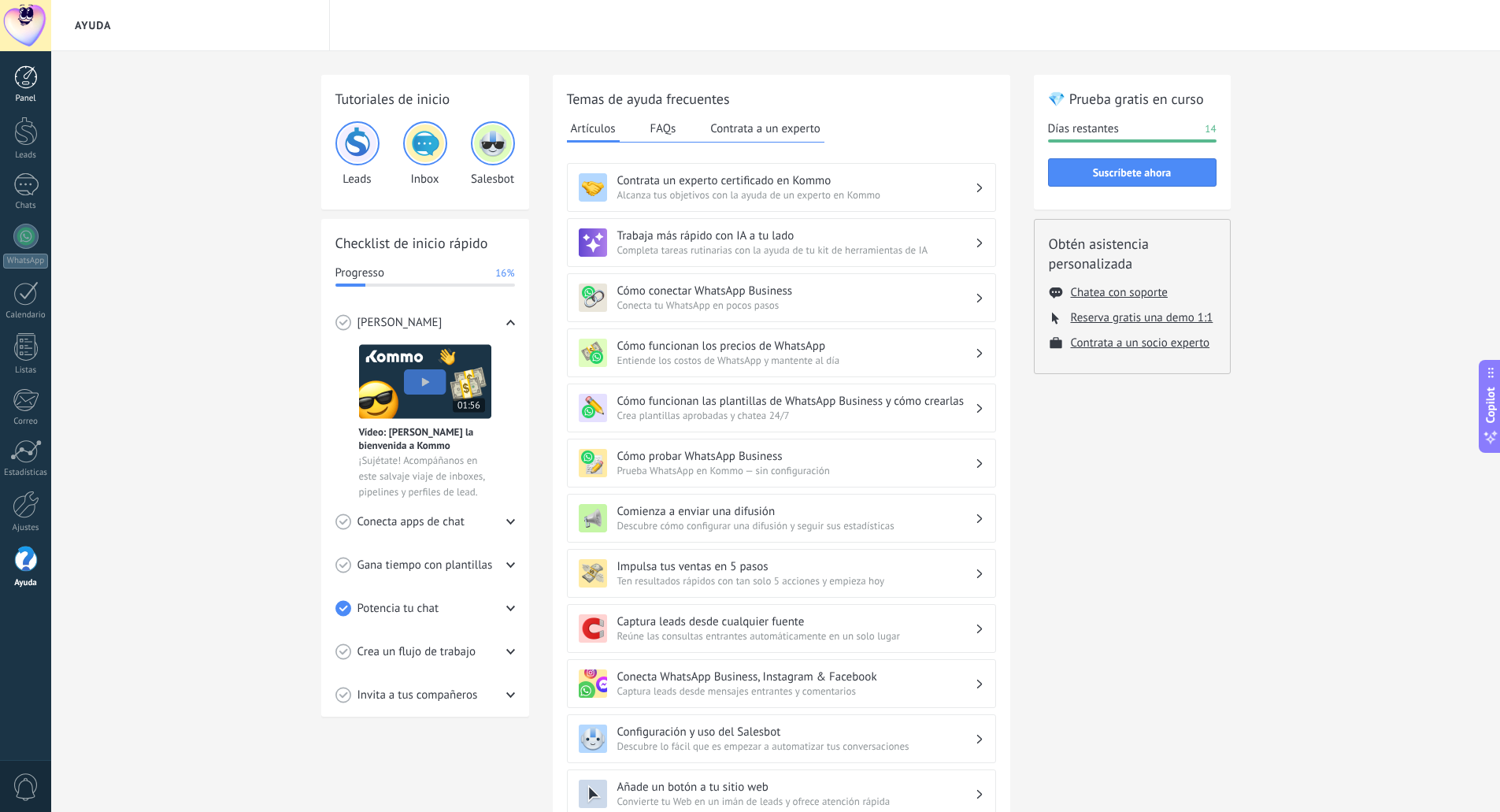
click at [24, 92] on link "Panel" at bounding box center [26, 84] width 51 height 38
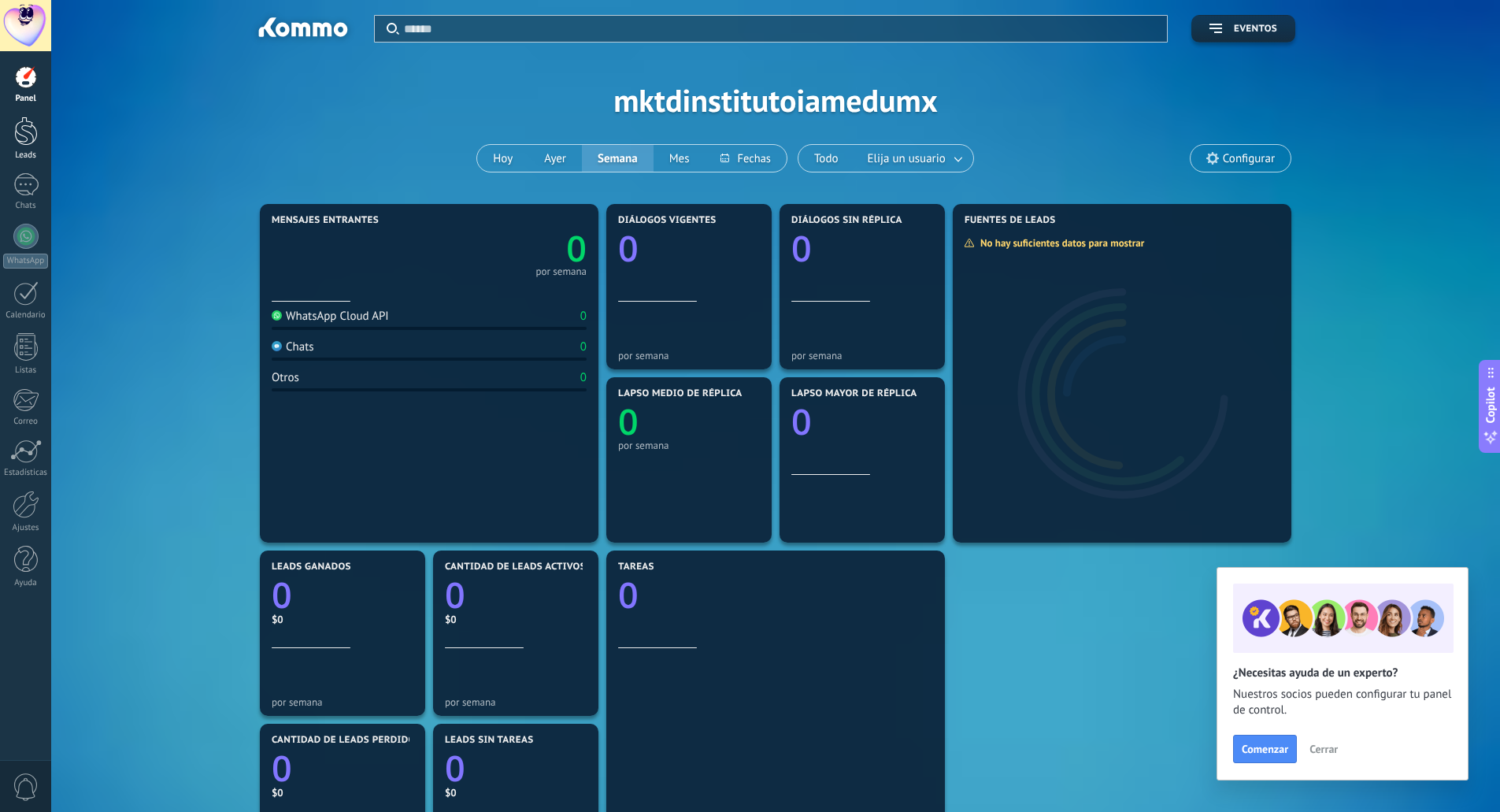
click at [33, 141] on div at bounding box center [26, 131] width 24 height 29
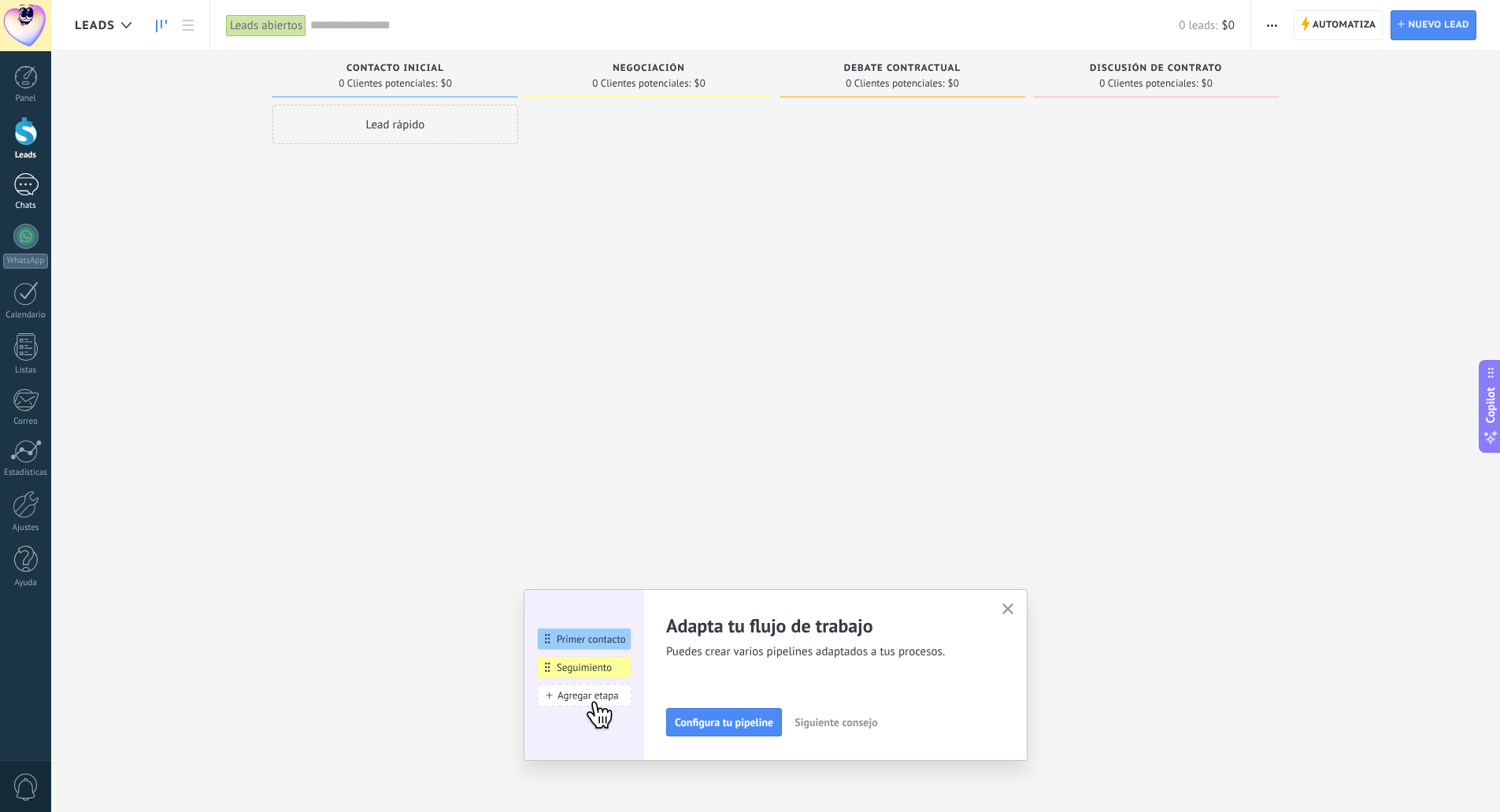
click at [33, 198] on link "Chats" at bounding box center [26, 191] width 51 height 37
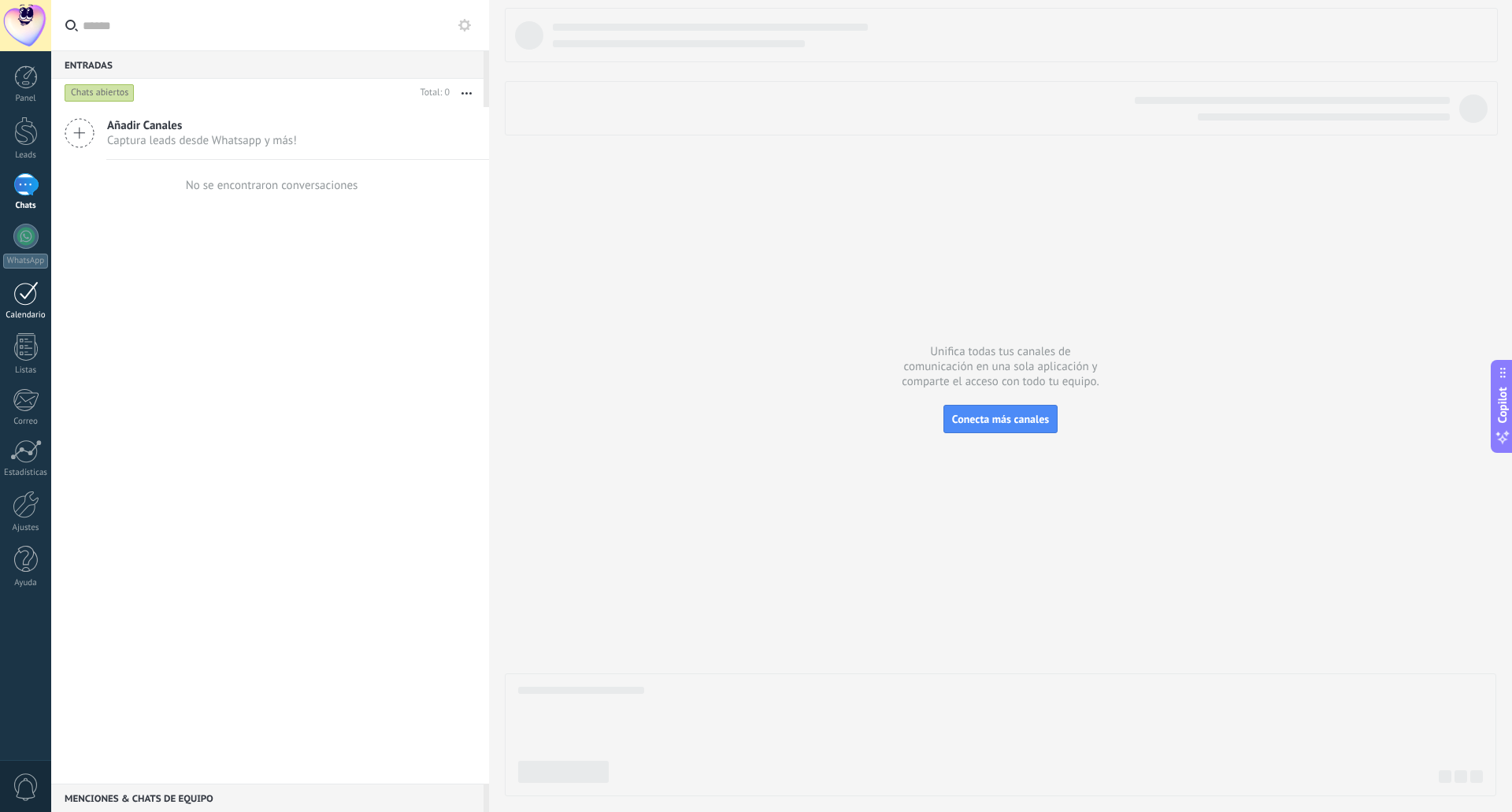
click at [29, 293] on div at bounding box center [26, 293] width 26 height 25
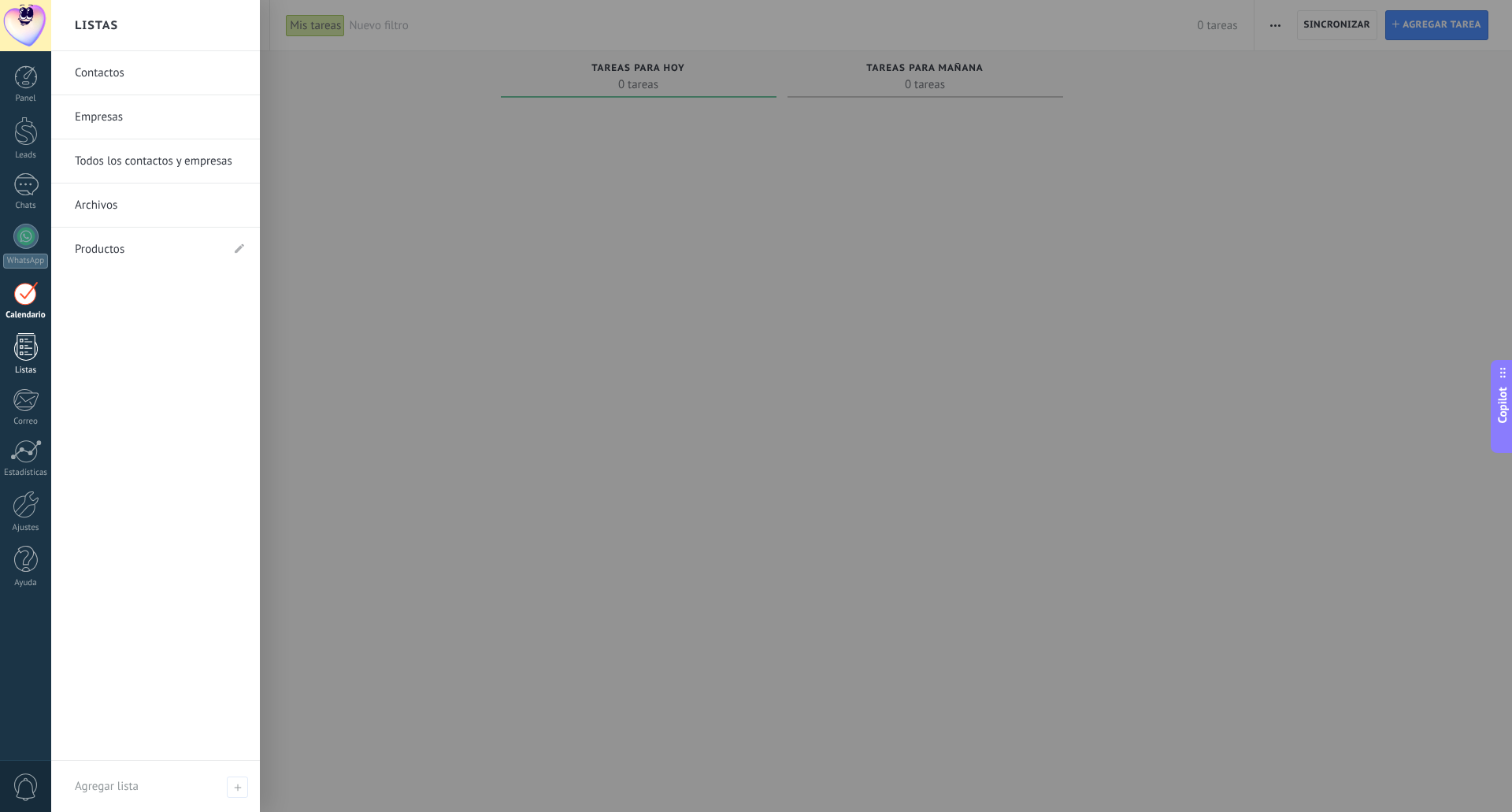
click at [29, 349] on div at bounding box center [26, 347] width 24 height 28
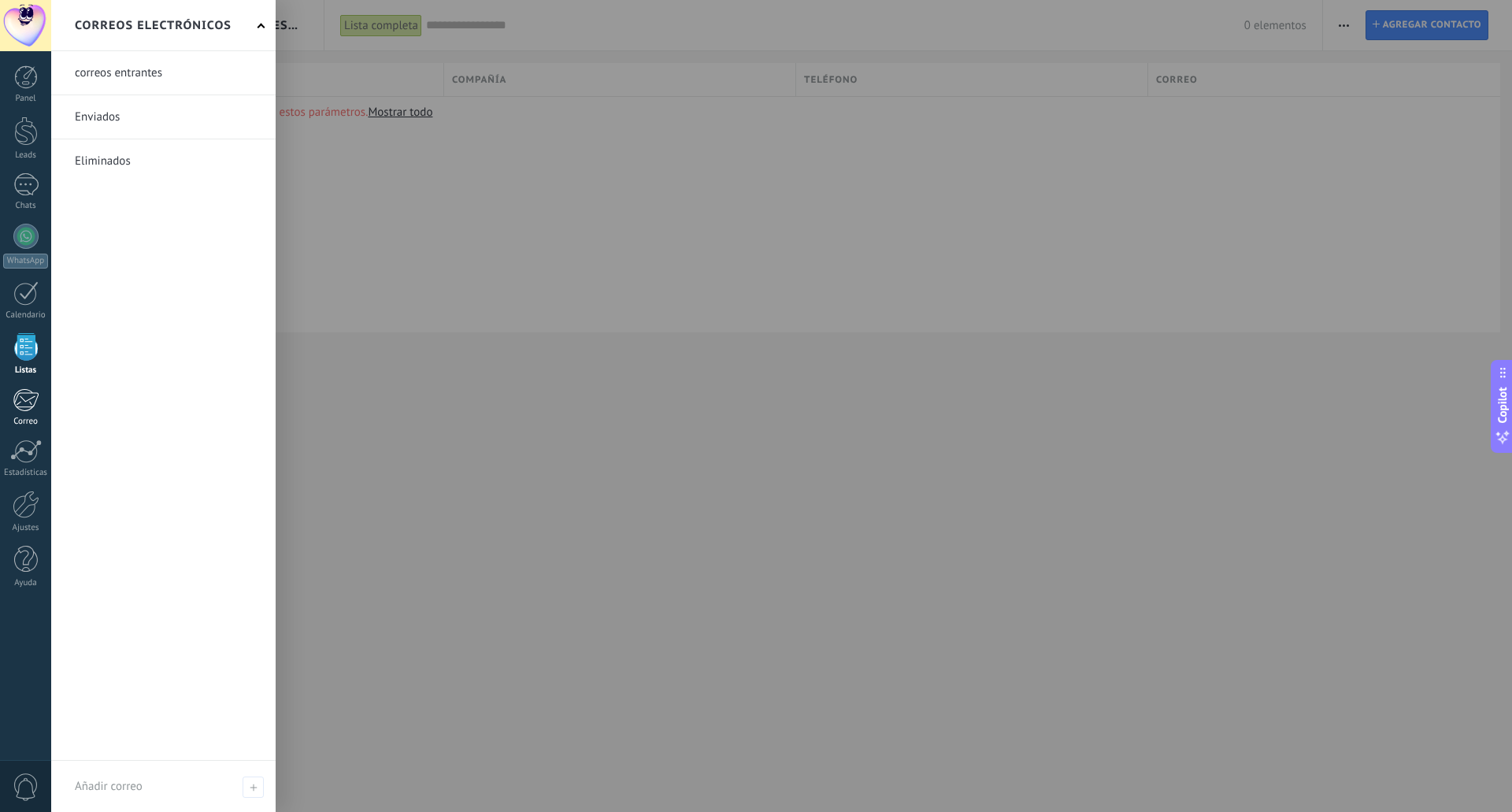
click at [29, 402] on div at bounding box center [26, 400] width 26 height 24
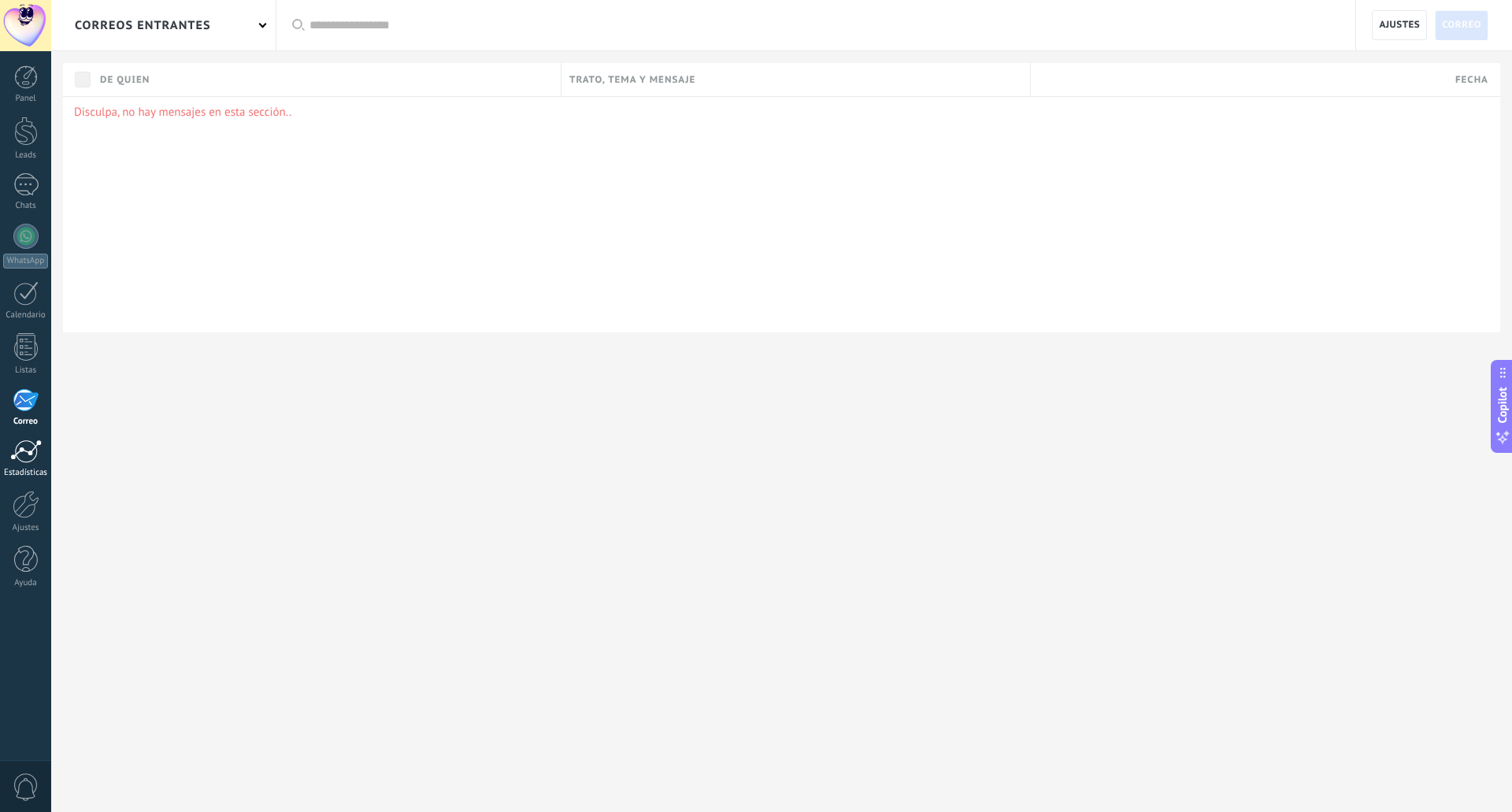
click at [26, 456] on div at bounding box center [26, 451] width 32 height 24
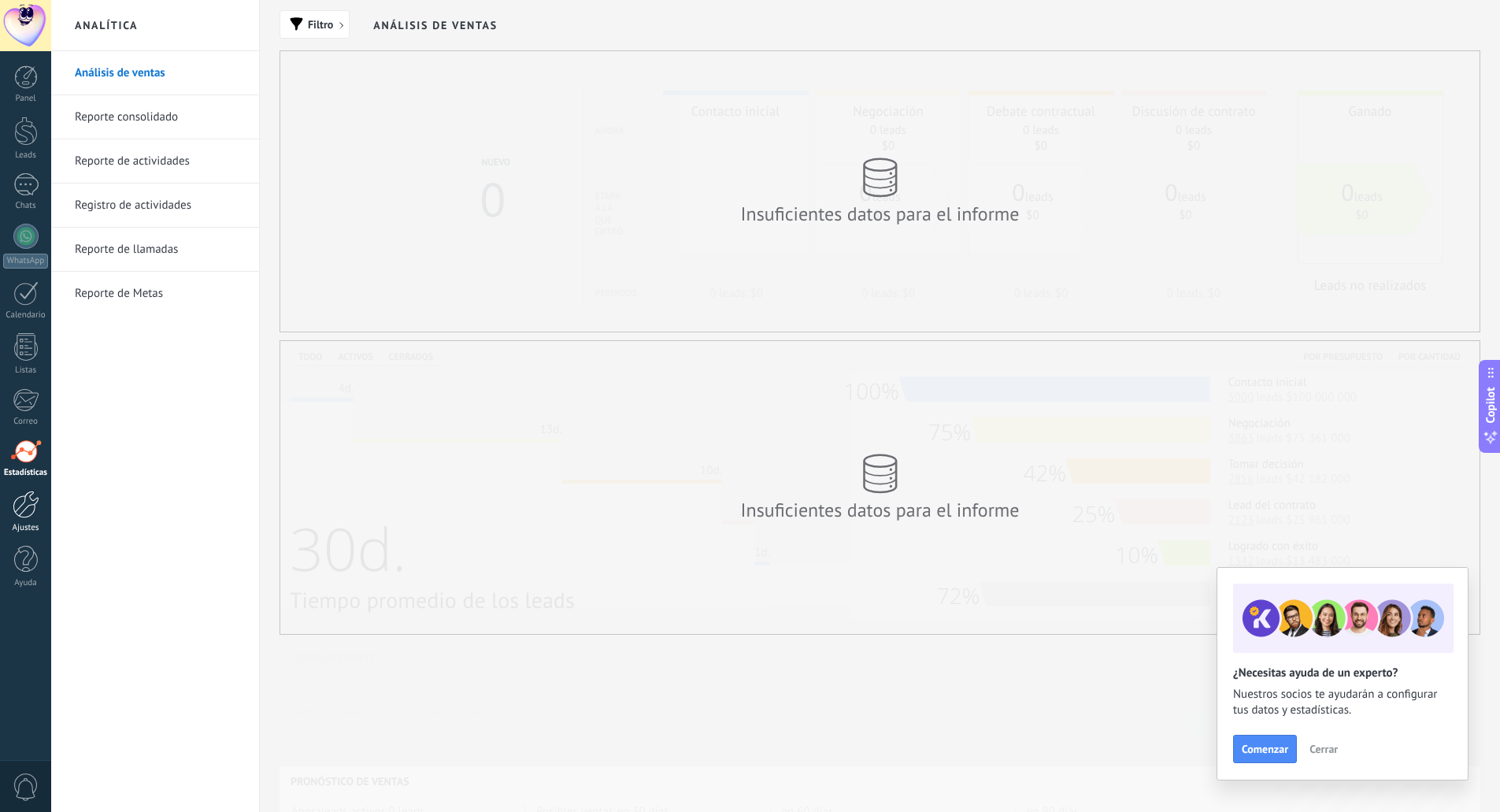
click at [33, 505] on div at bounding box center [26, 504] width 27 height 28
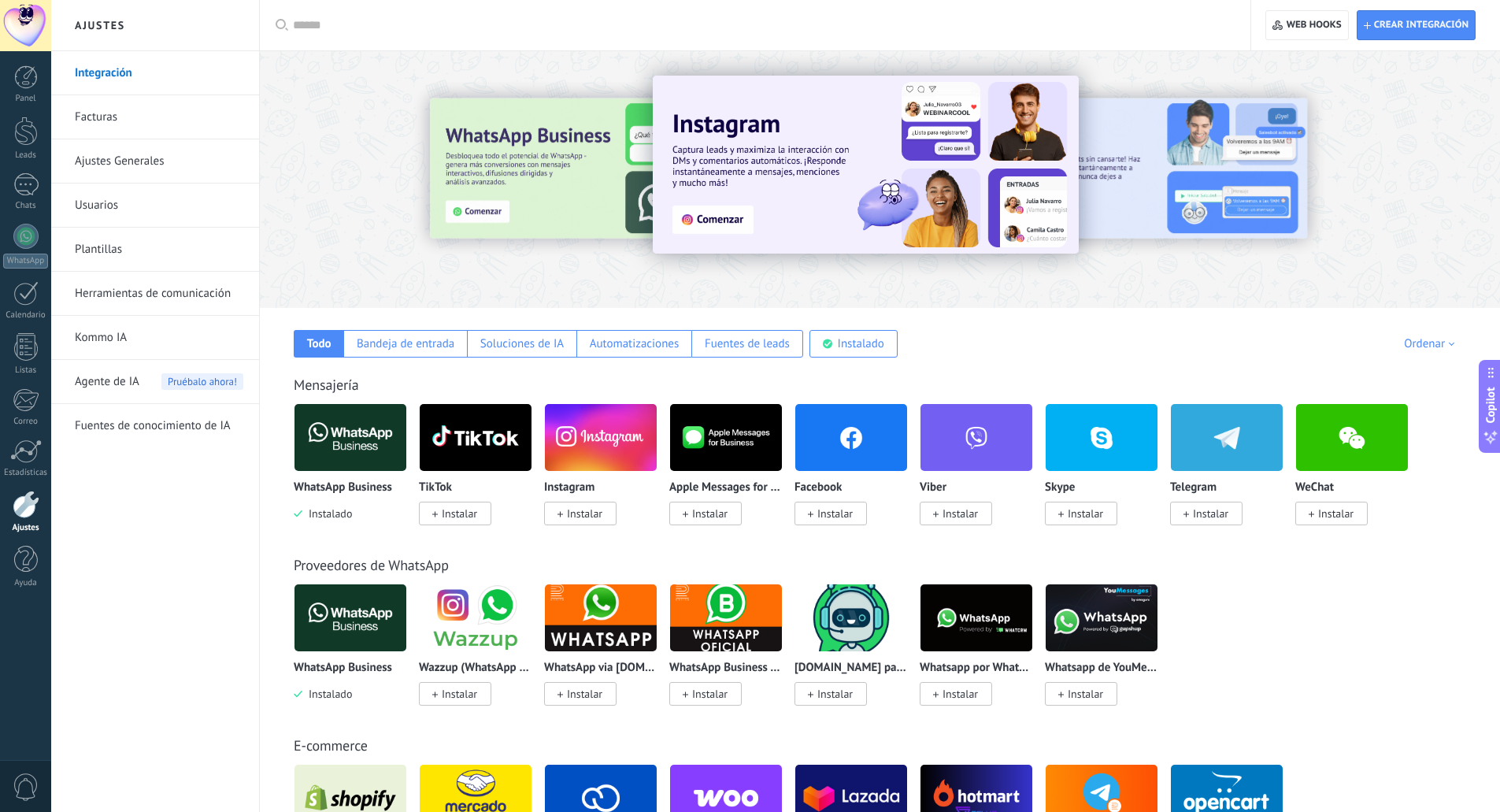
click at [22, 771] on div "0" at bounding box center [26, 785] width 51 height 52
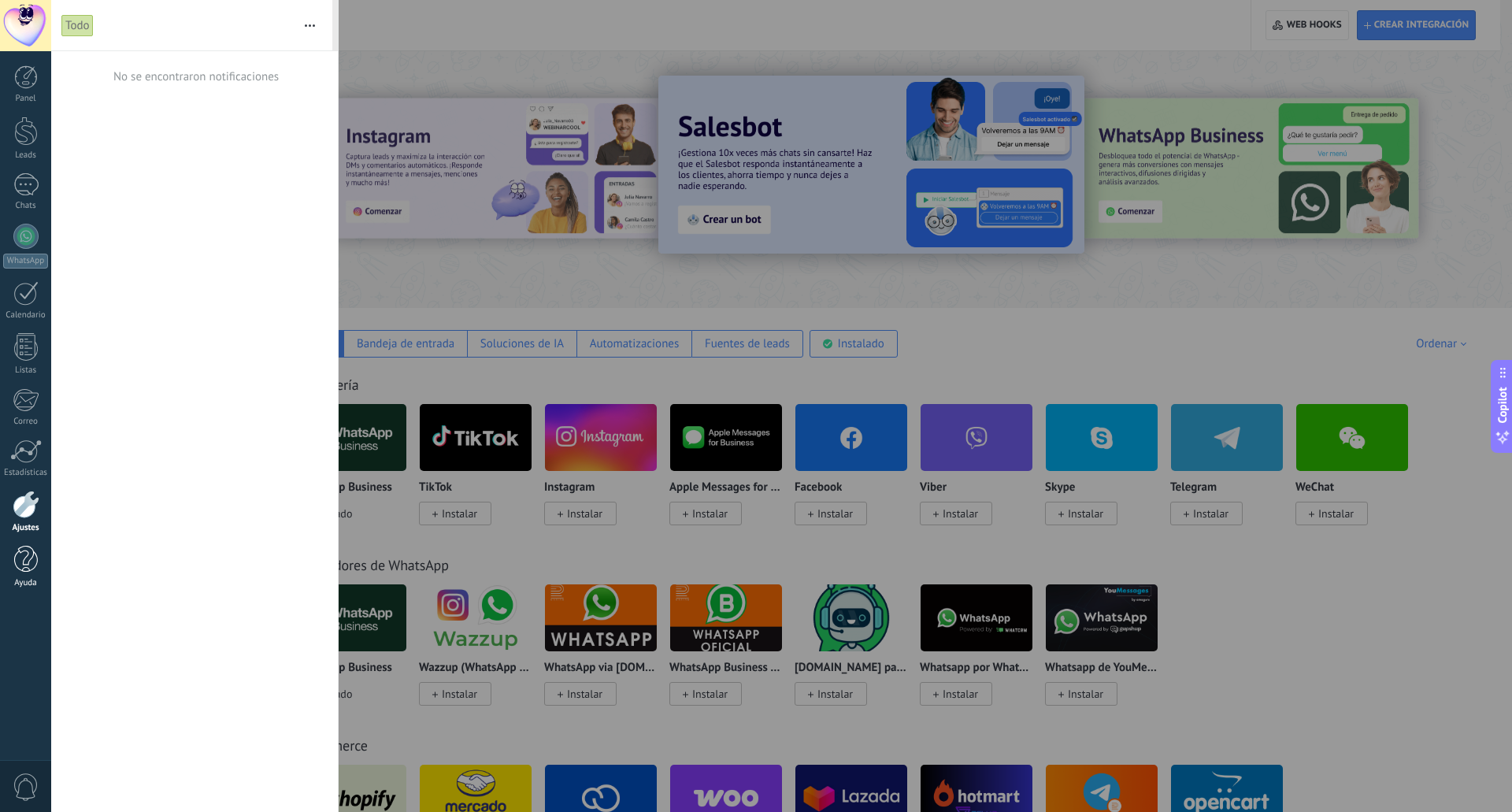
click at [31, 569] on div at bounding box center [26, 559] width 24 height 28
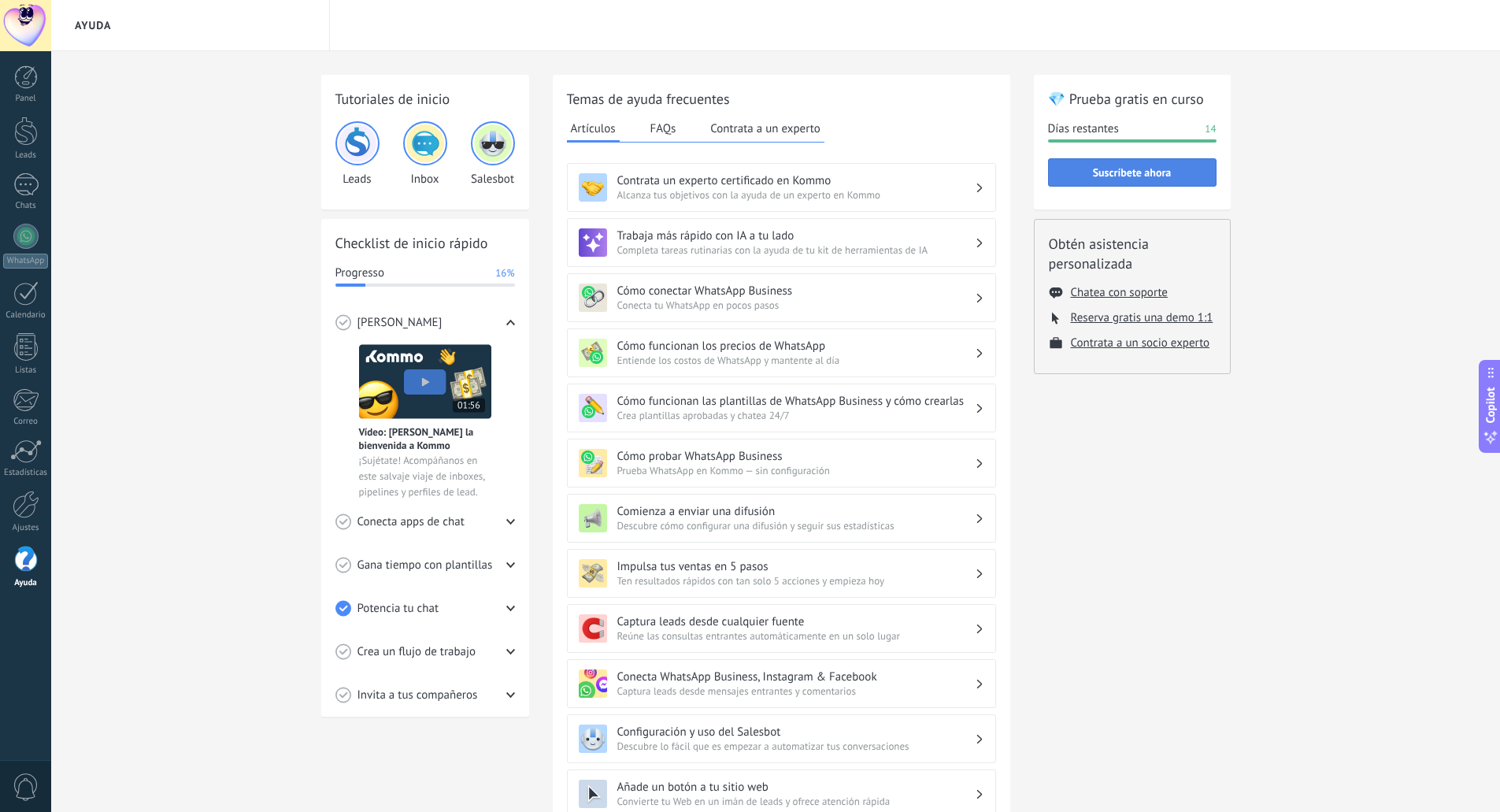
click at [1127, 178] on span "Suscríbete ahora" at bounding box center [1132, 172] width 79 height 11
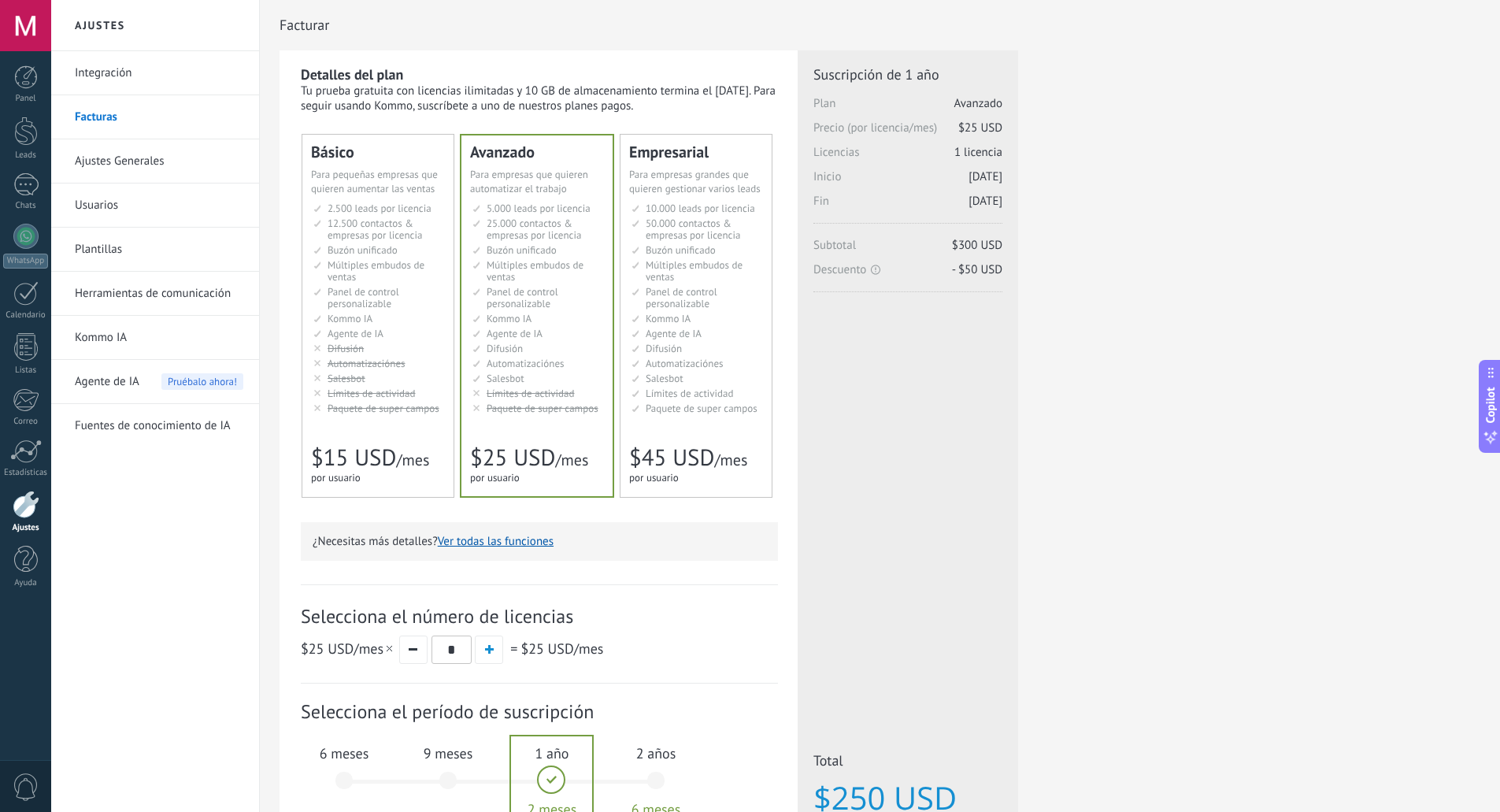
click at [355, 333] on span "Agente de IA" at bounding box center [355, 333] width 56 height 14
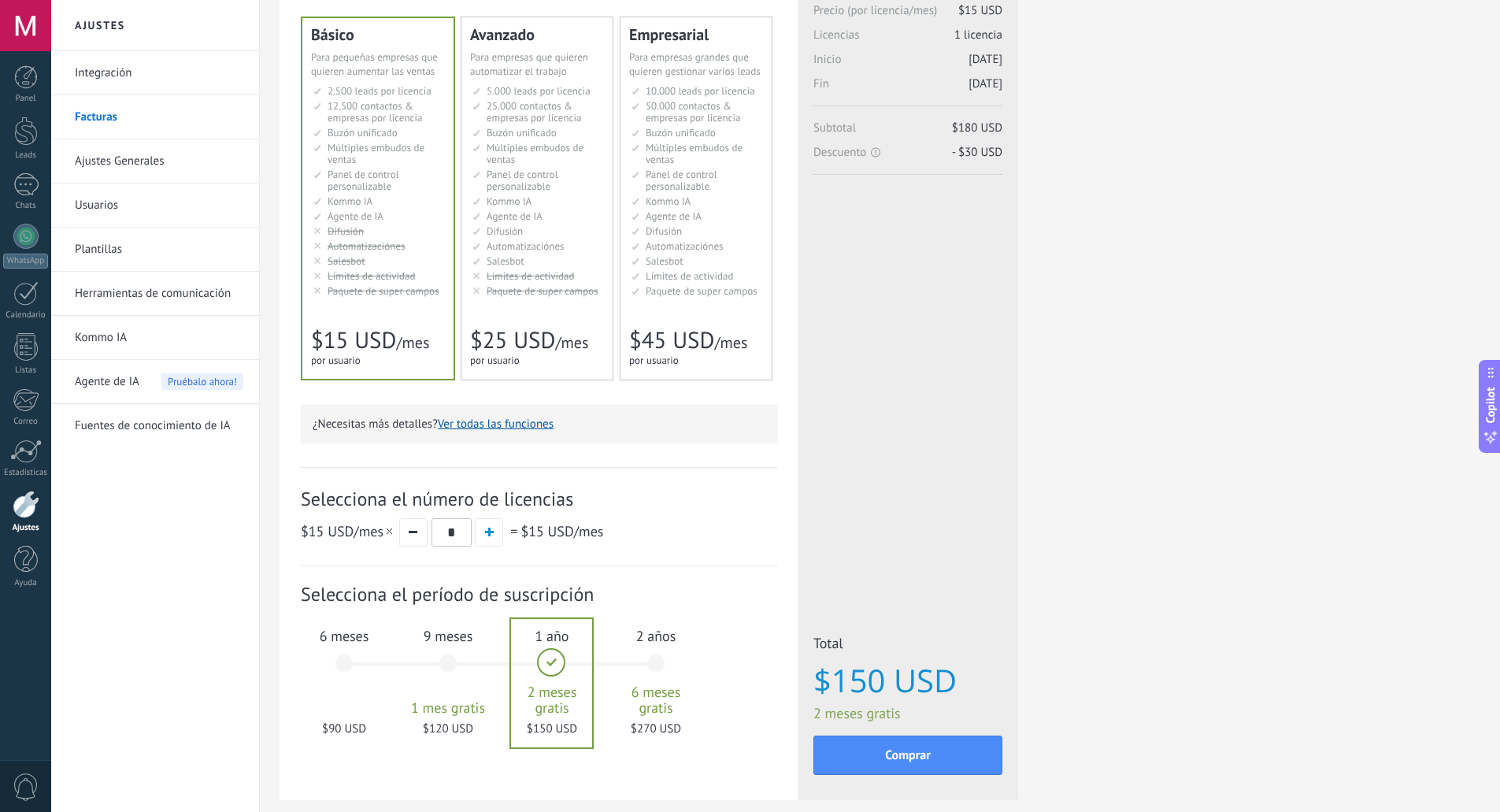
scroll to position [158, 0]
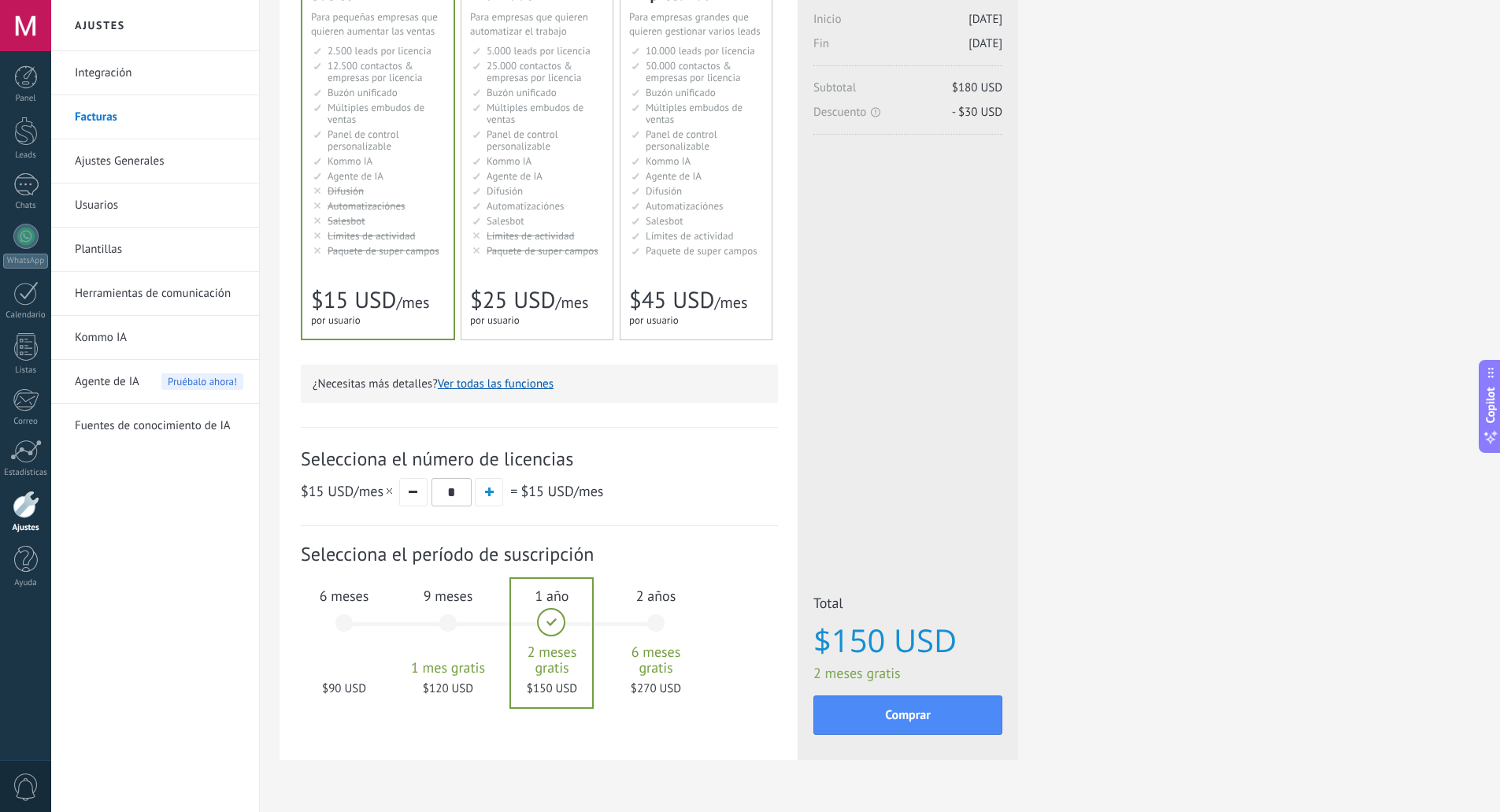
click at [357, 621] on div "6 meses $90 USD" at bounding box center [344, 630] width 85 height 111
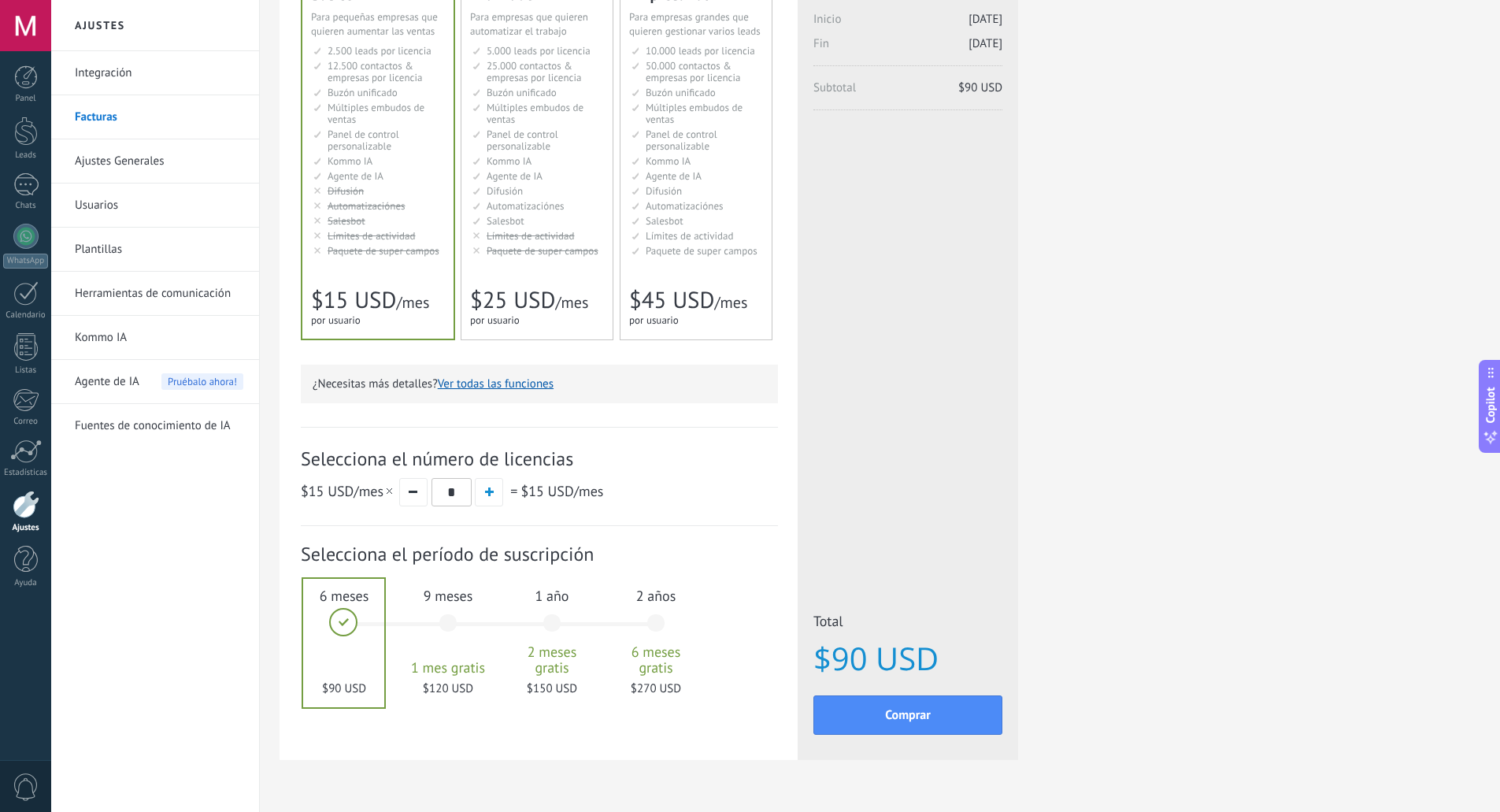
click at [528, 637] on div "1 año 2 meses gratis $150 USD" at bounding box center [552, 630] width 85 height 111
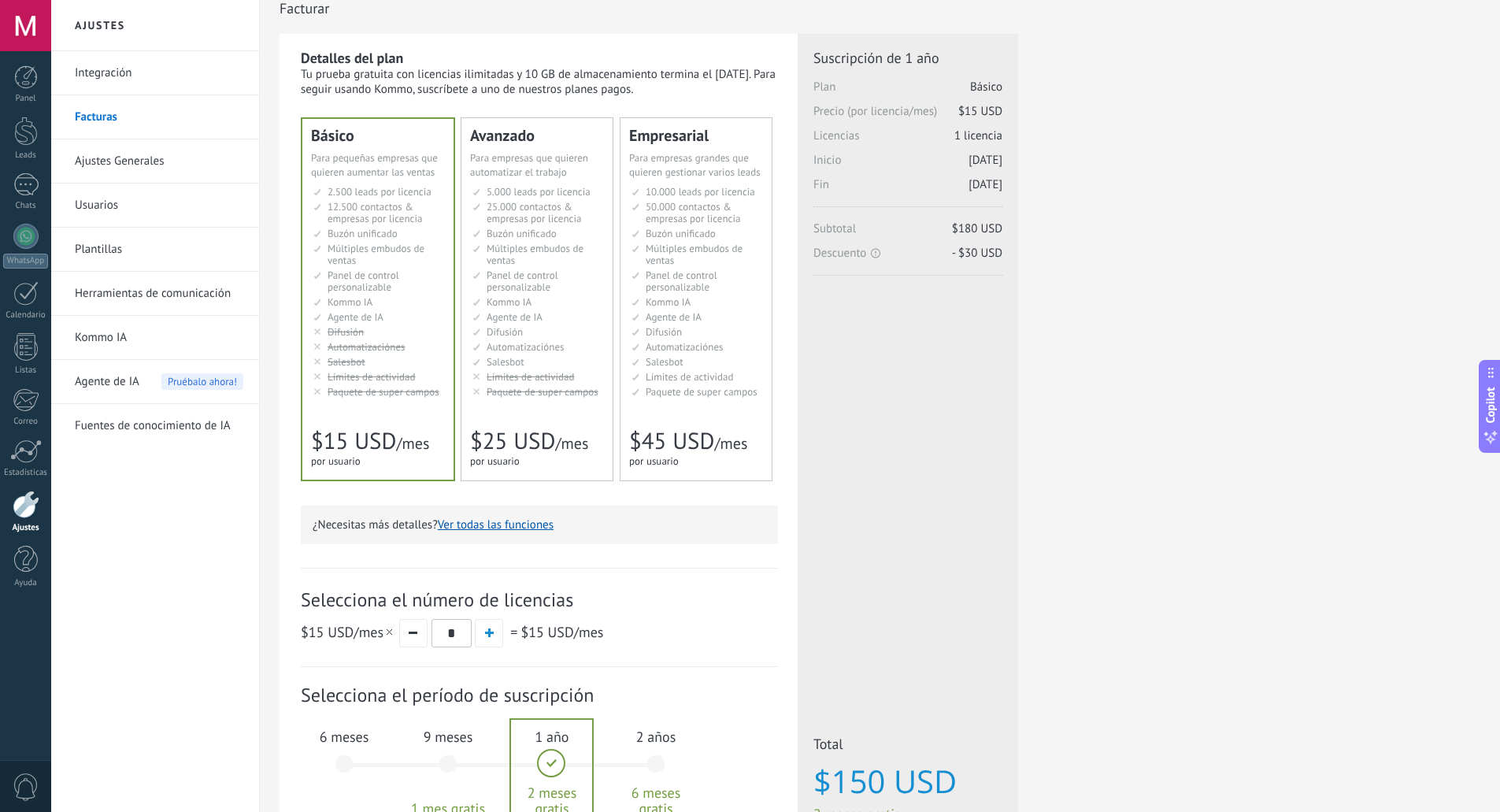
scroll to position [0, 0]
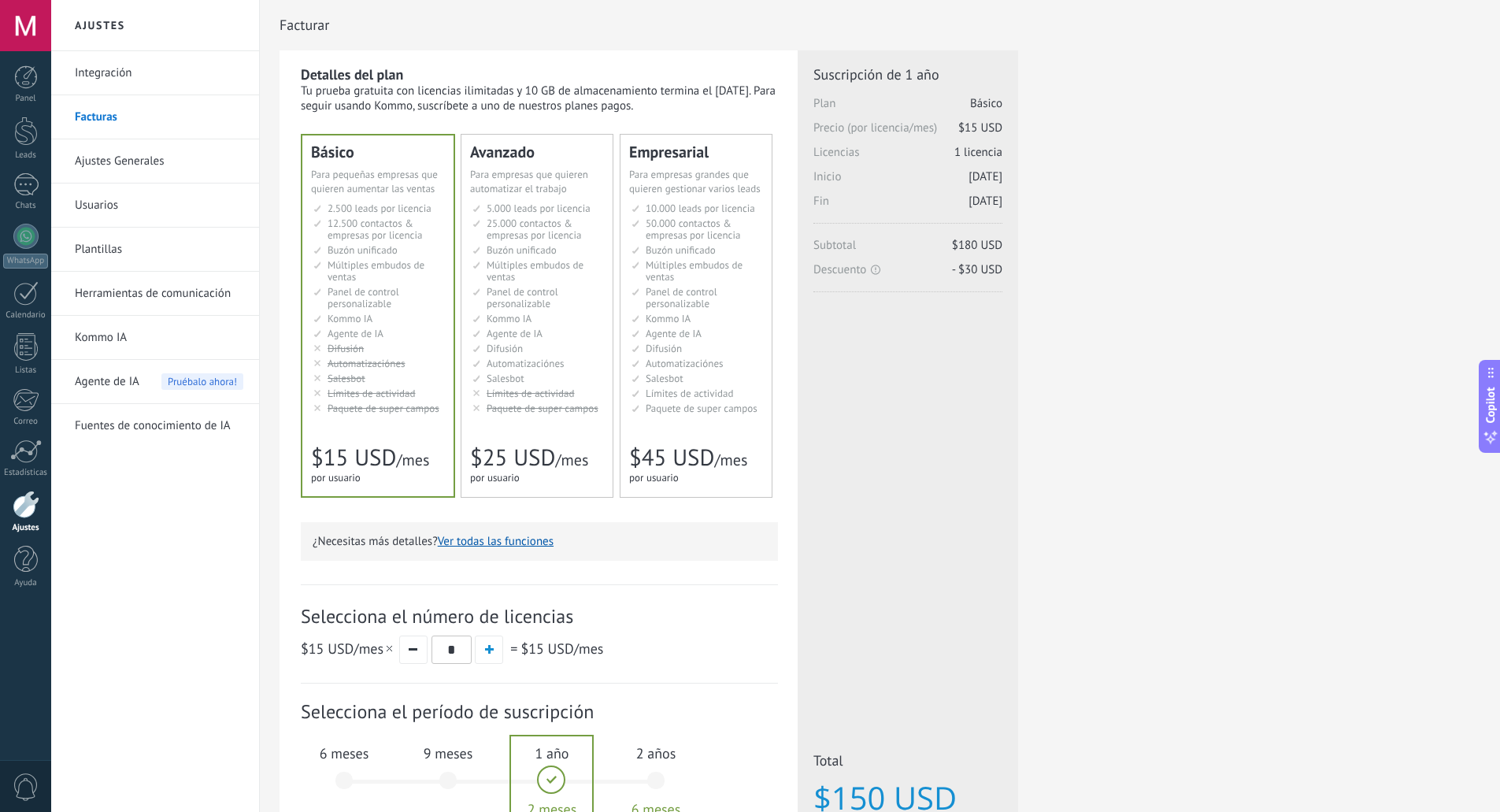
click at [112, 76] on link "Integración" at bounding box center [159, 73] width 168 height 44
